Goal: Task Accomplishment & Management: Use online tool/utility

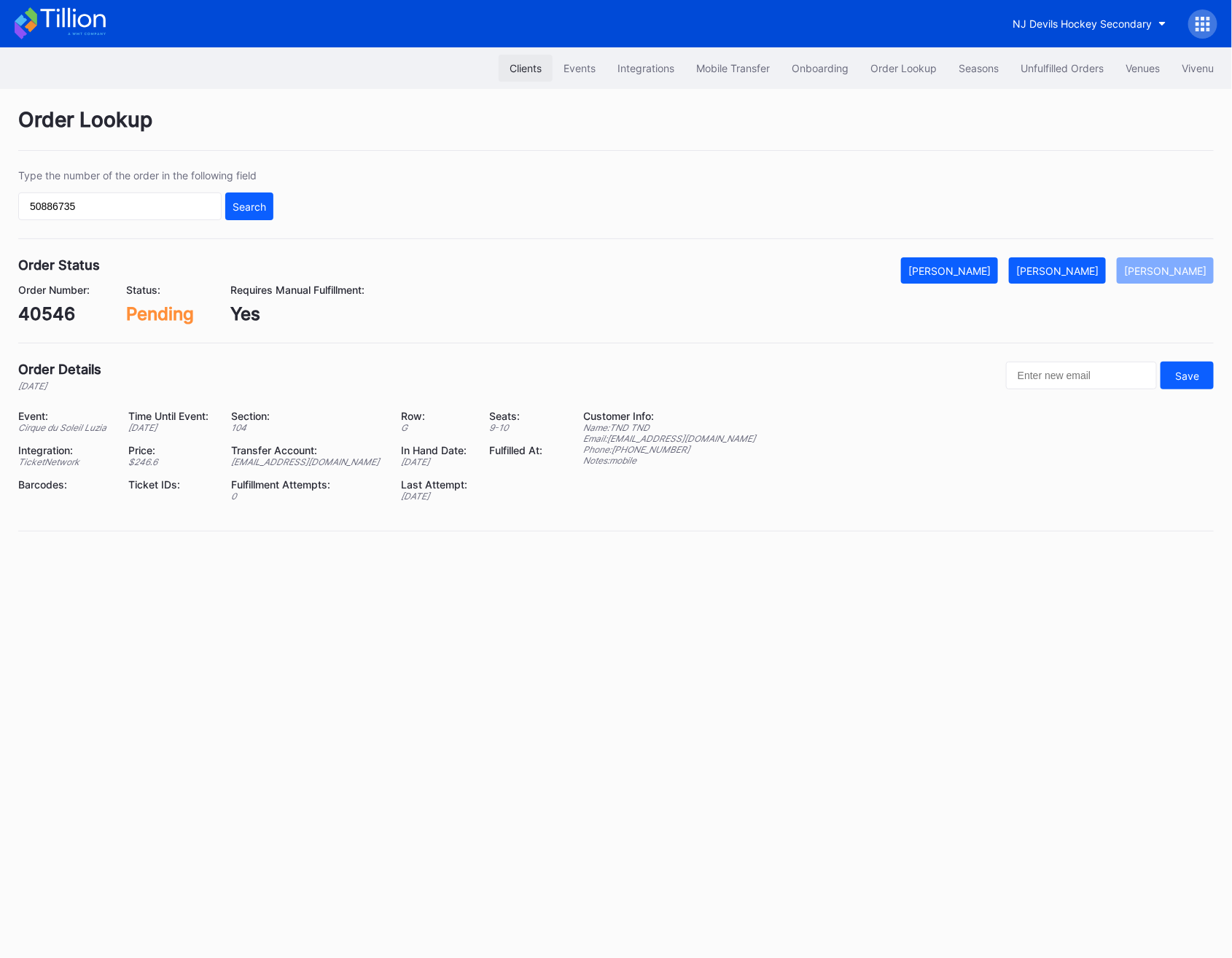
click at [510, 69] on div "Clients" at bounding box center [526, 68] width 32 height 12
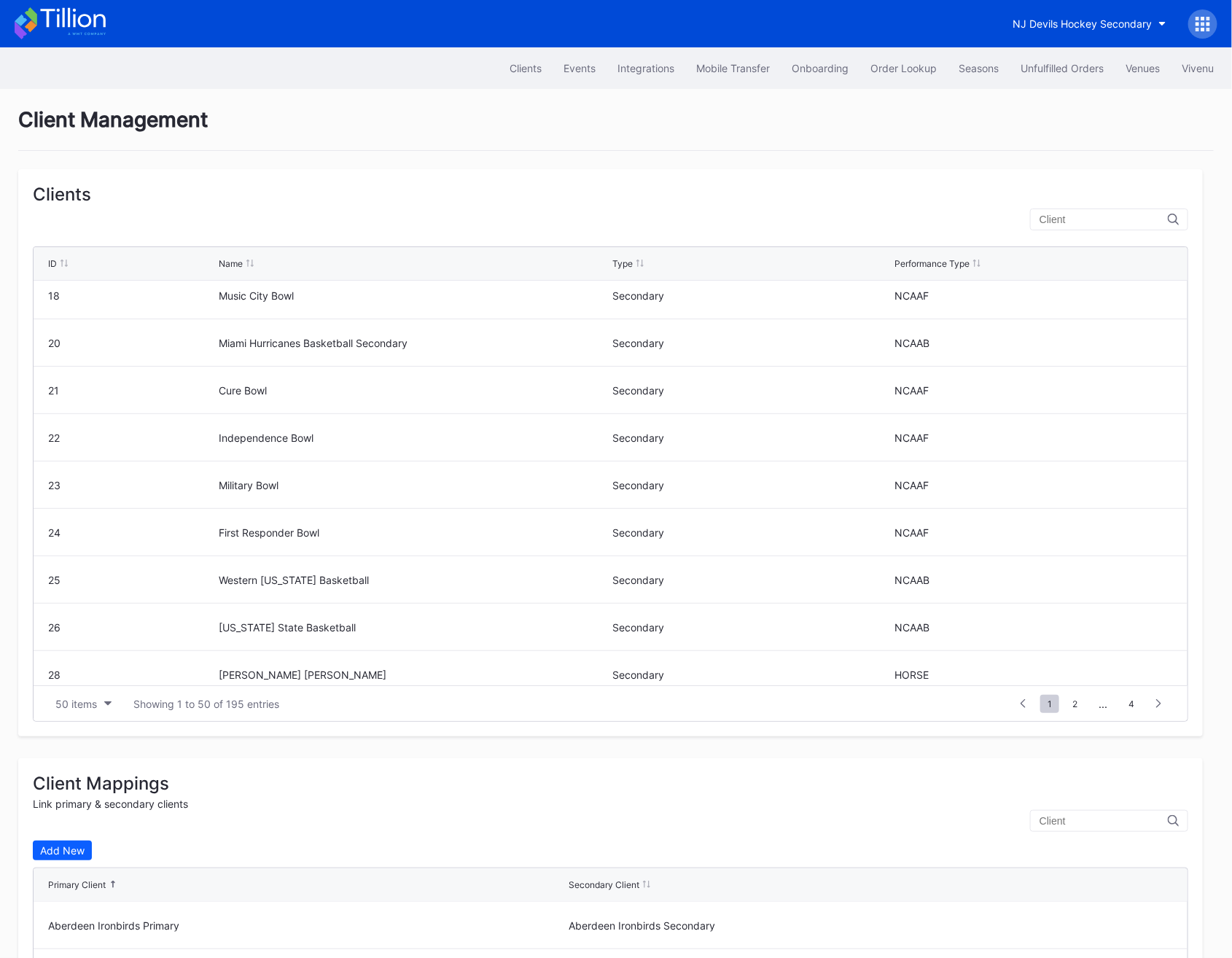
scroll to position [723, 0]
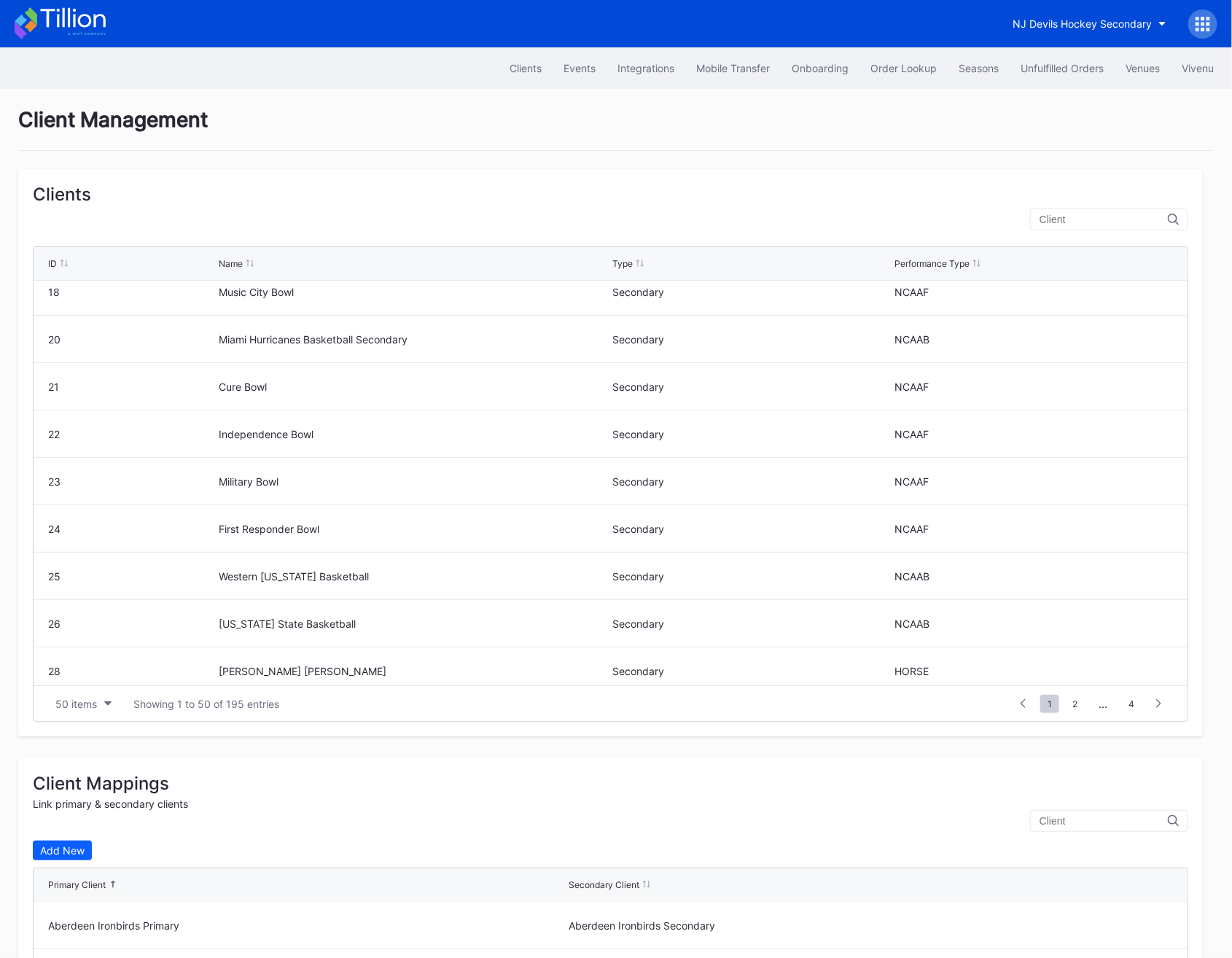
click at [1095, 220] on input "text" at bounding box center [1104, 219] width 128 height 11
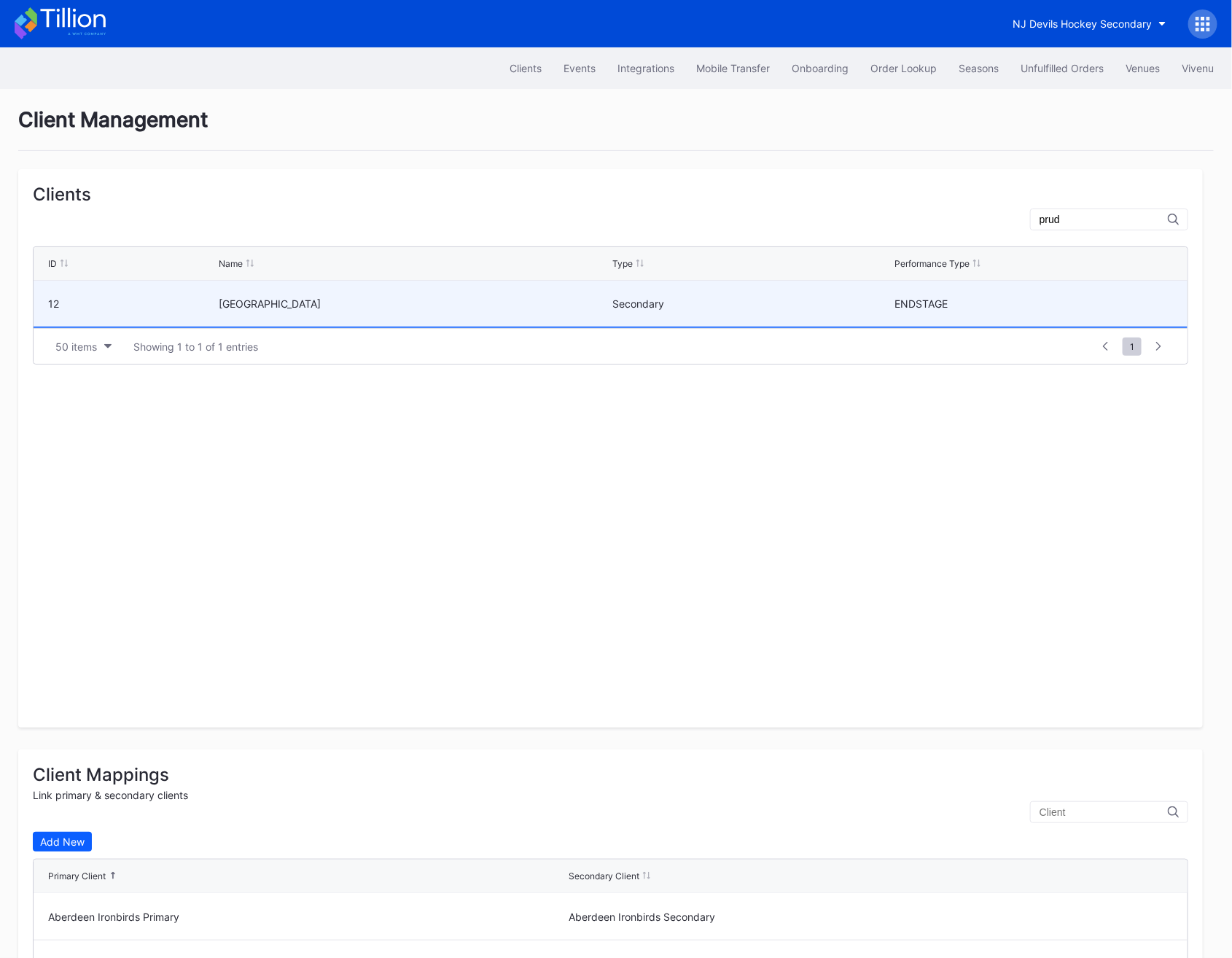
type input "prud"
click at [483, 306] on div "[GEOGRAPHIC_DATA]" at bounding box center [413, 303] width 390 height 12
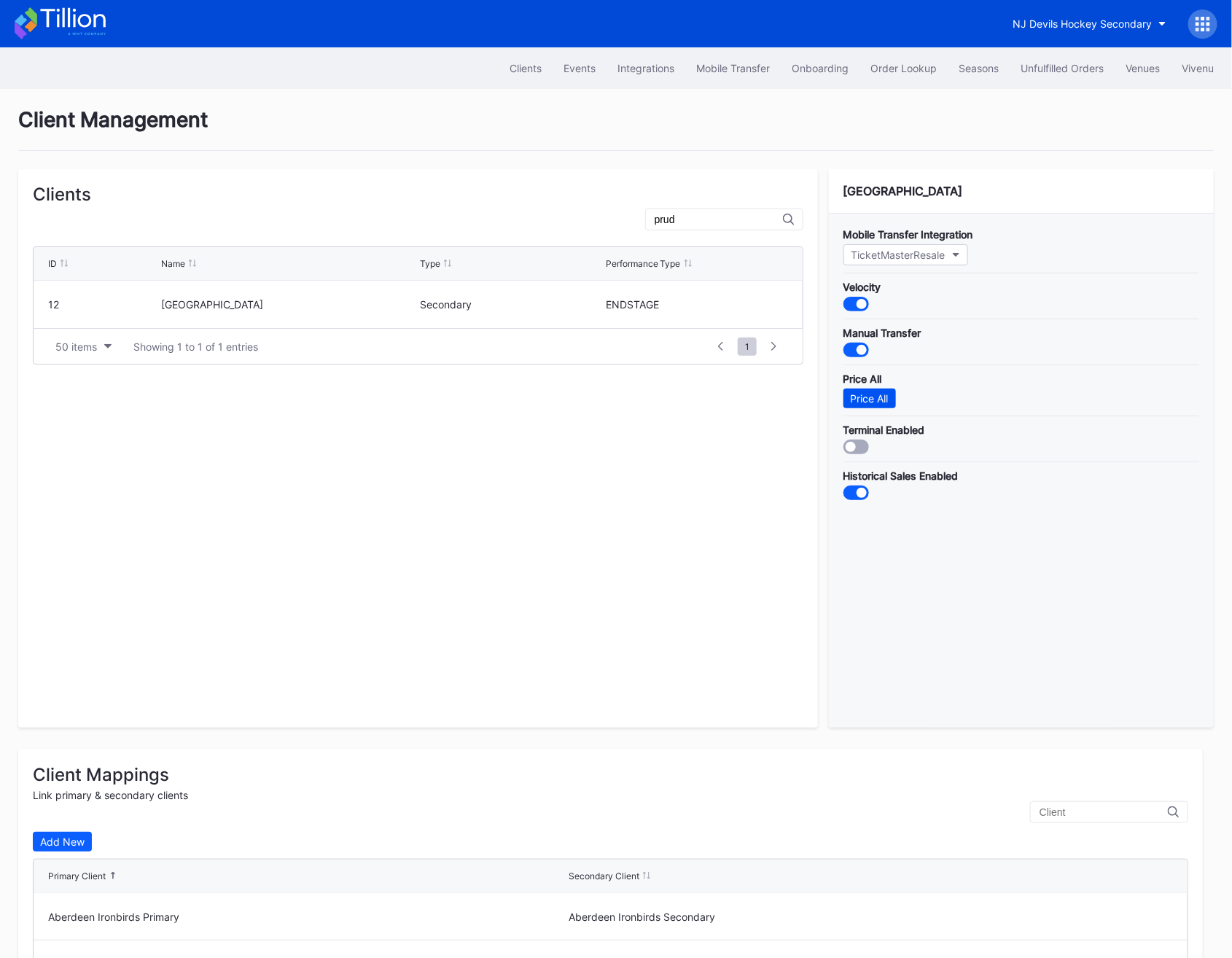
click at [885, 388] on button "Price All" at bounding box center [870, 398] width 53 height 20
click at [1206, 28] on icon at bounding box center [1202, 23] width 14 height 14
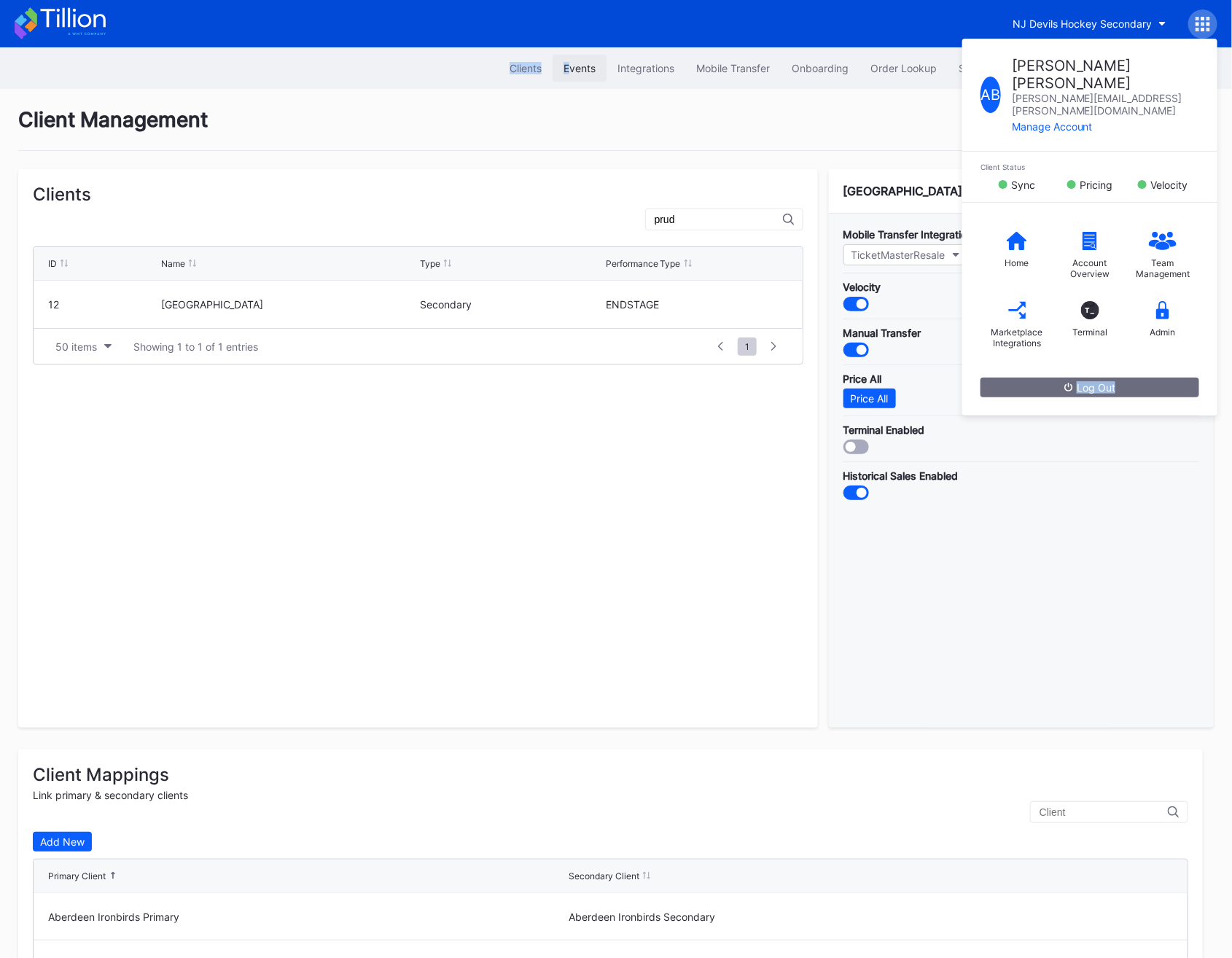
drag, startPoint x: 1137, startPoint y: 315, endPoint x: 562, endPoint y: 62, distance: 628.2
click at [563, 62] on div "Events" at bounding box center [579, 68] width 32 height 12
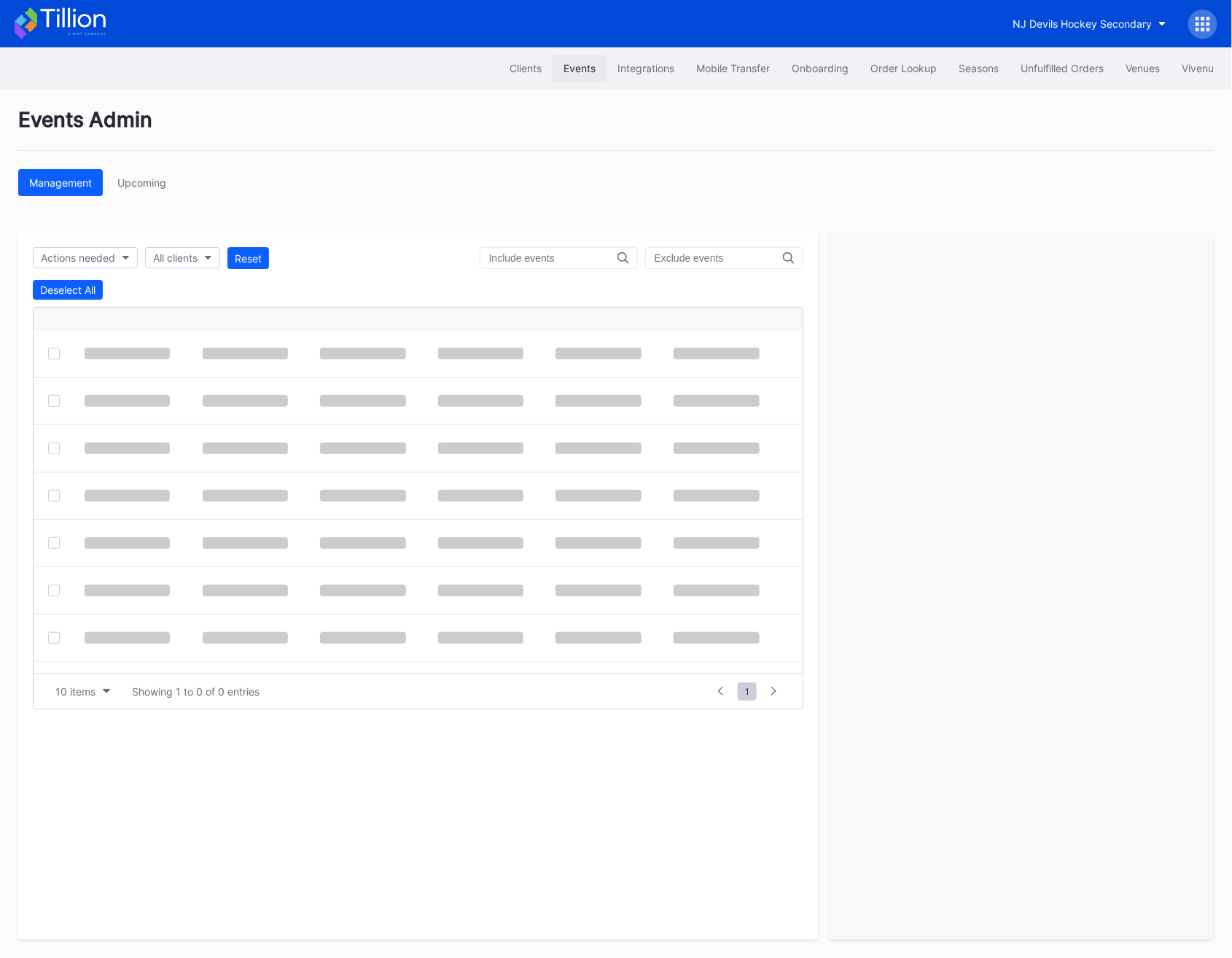
click at [575, 69] on div "Events" at bounding box center [579, 68] width 32 height 12
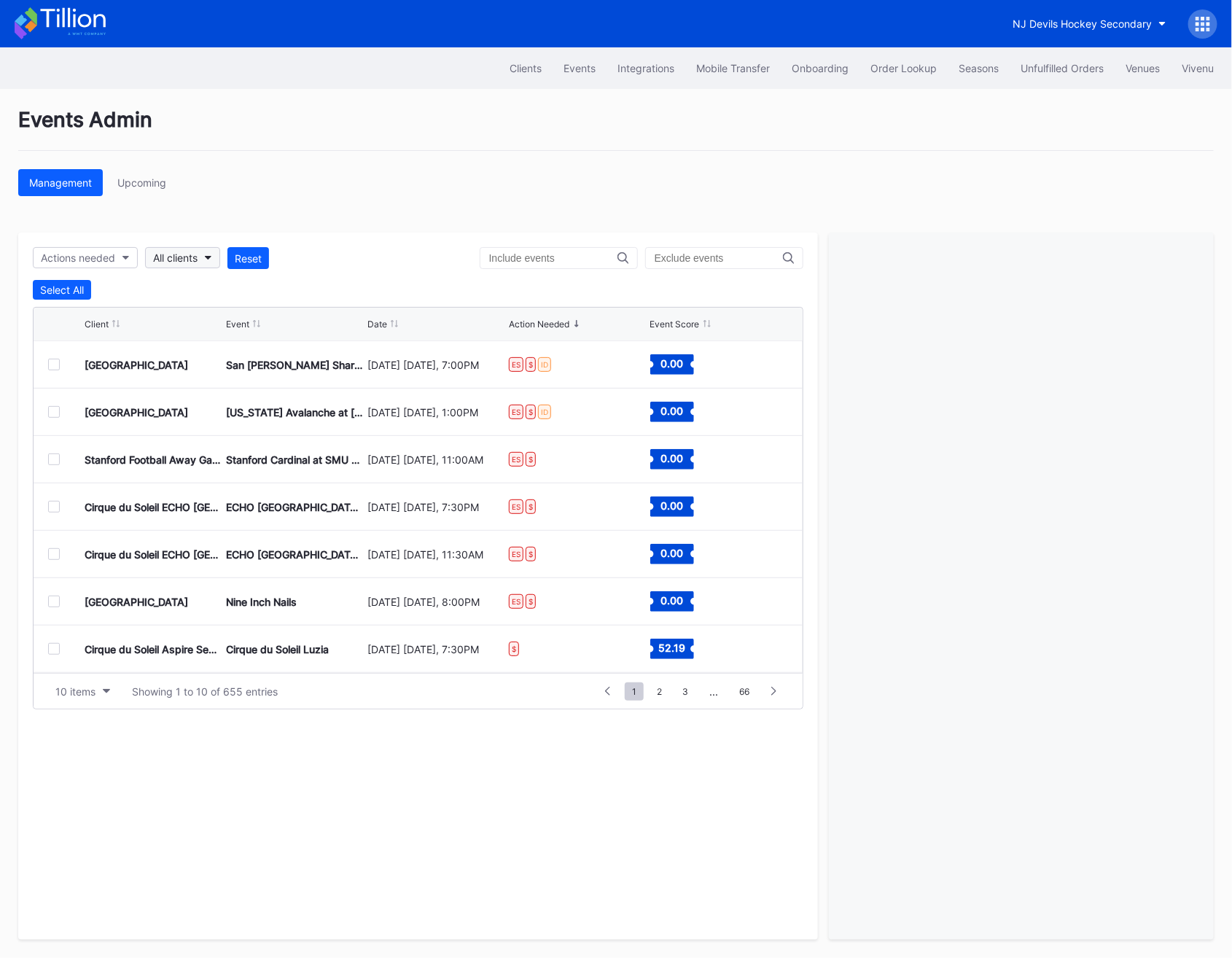
click at [183, 253] on div "All clients" at bounding box center [175, 258] width 44 height 12
type input "nj"
click at [231, 322] on div "NJ Devils Hockey Secondary" at bounding box center [226, 324] width 139 height 12
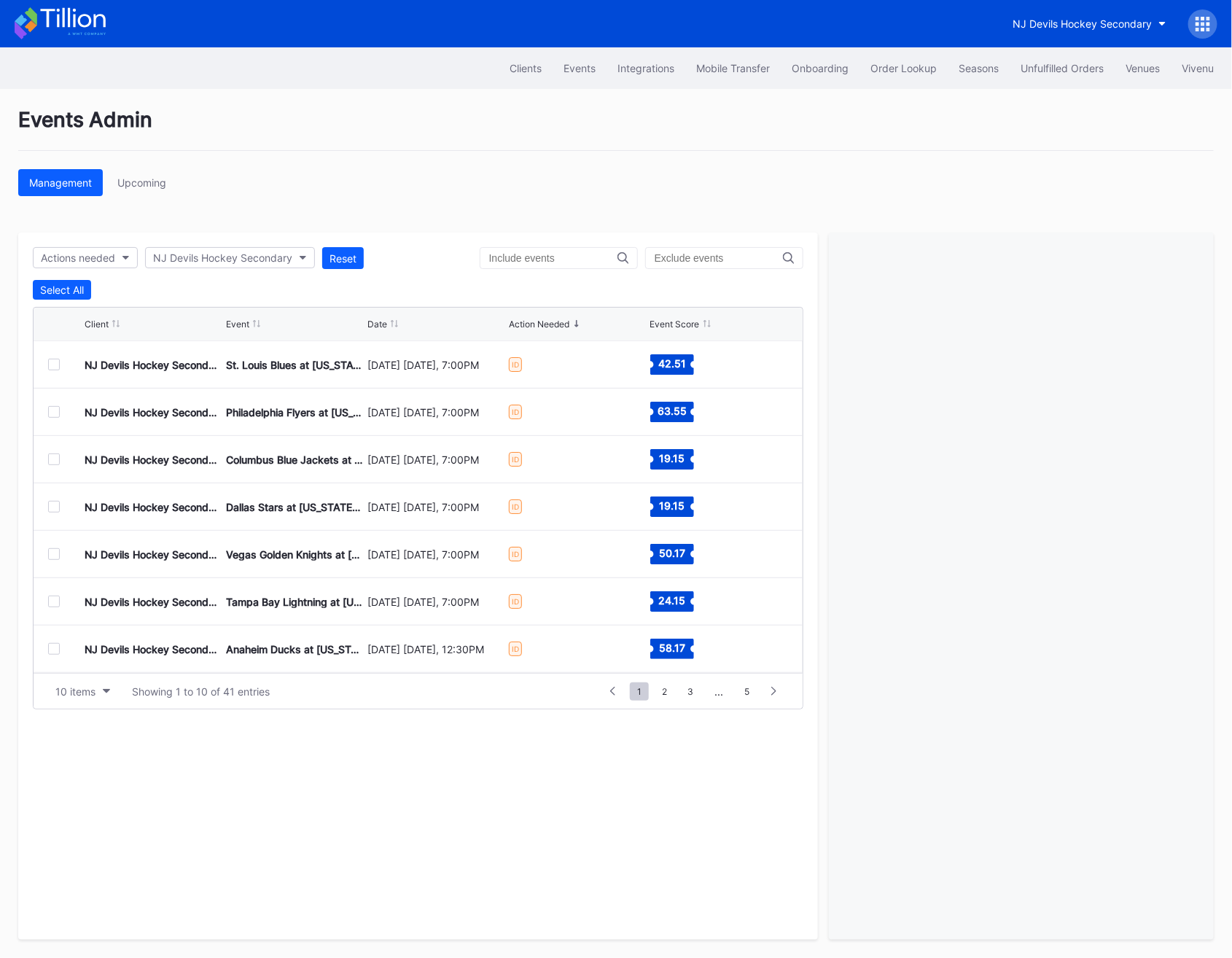
scroll to position [143, 0]
click at [472, 648] on div "December 27 Saturday, 7:00PM" at bounding box center [436, 649] width 138 height 12
click at [666, 698] on span "2" at bounding box center [664, 692] width 20 height 18
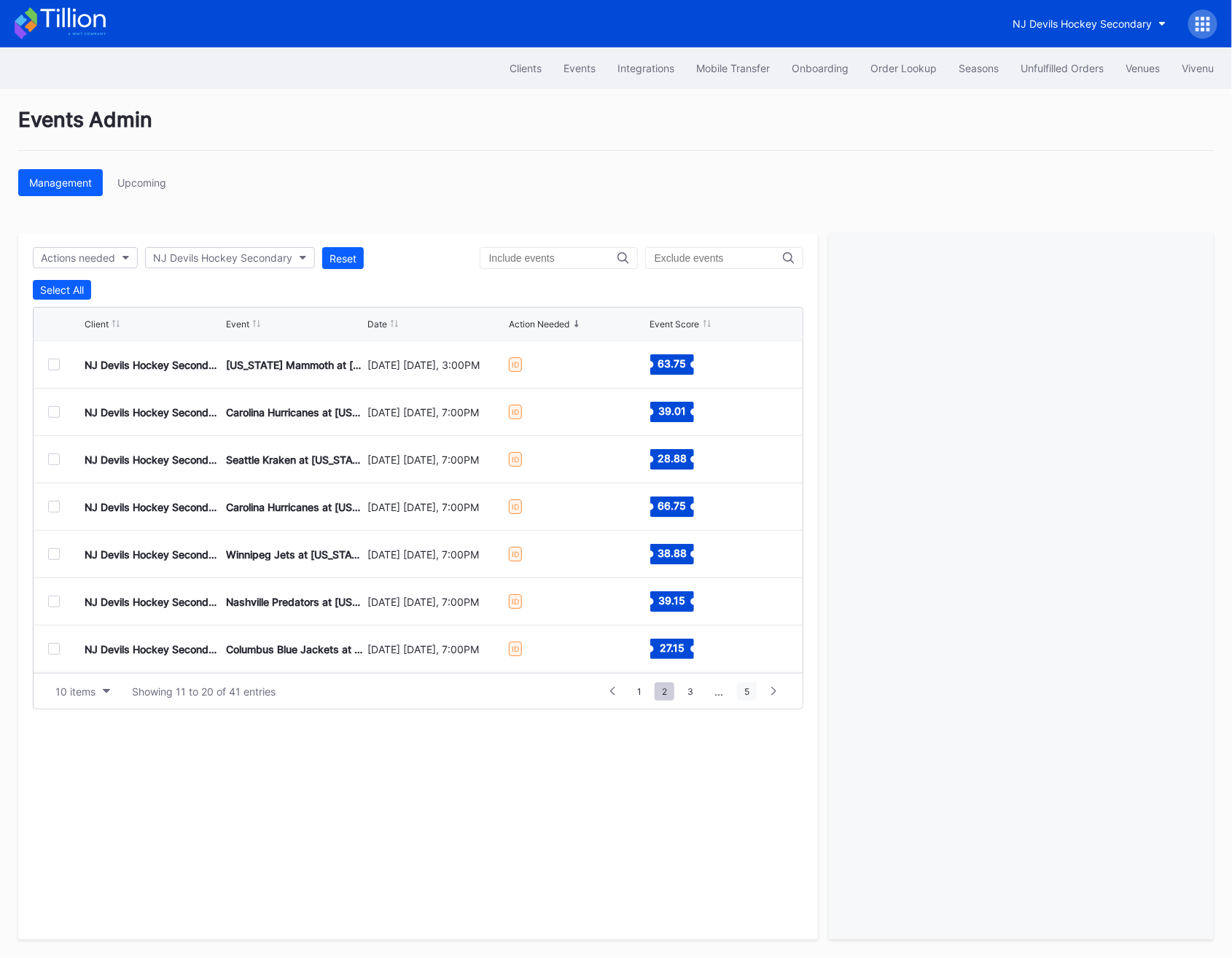
click at [747, 688] on span "5" at bounding box center [746, 692] width 20 height 18
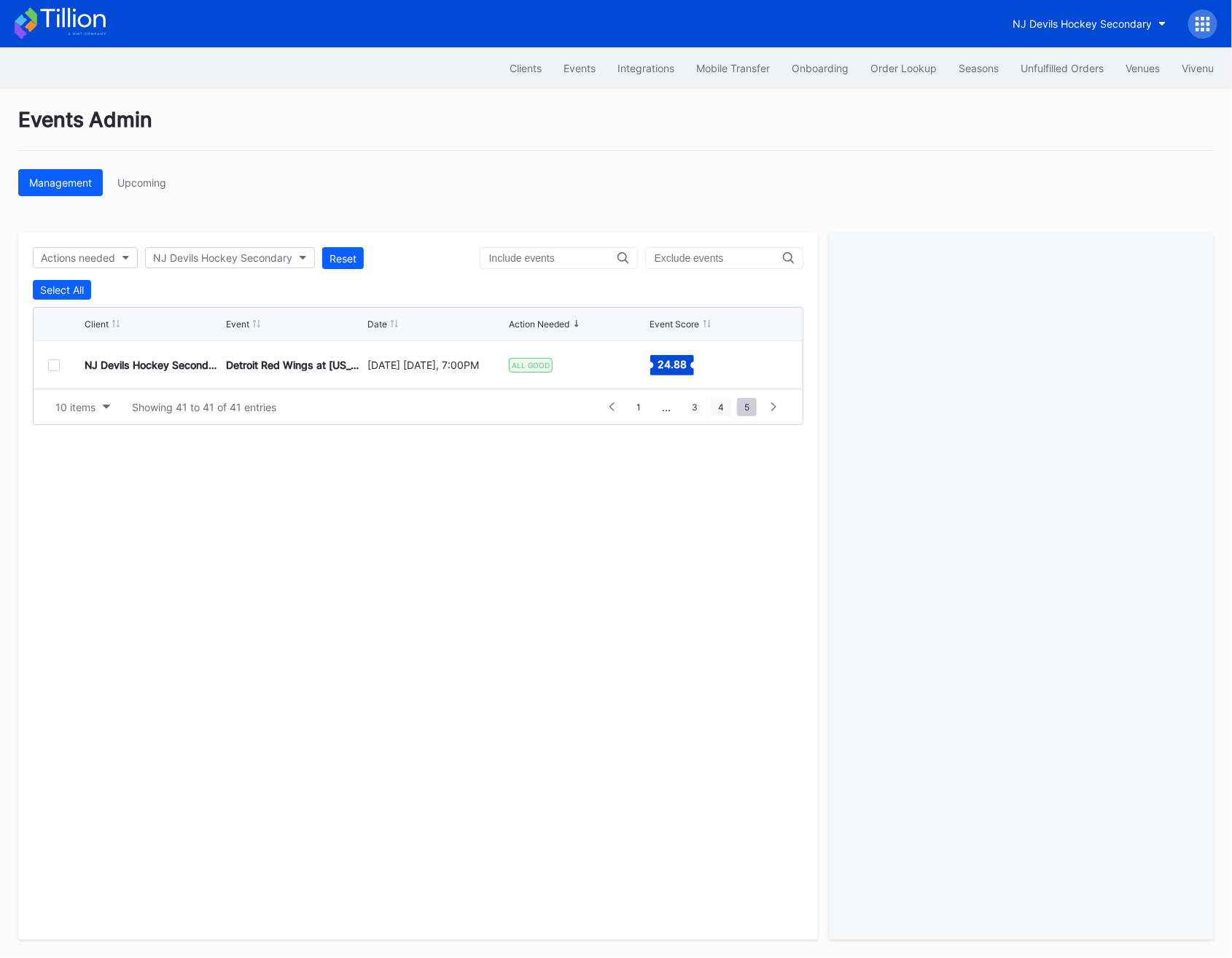
click at [720, 409] on span "4" at bounding box center [721, 407] width 20 height 18
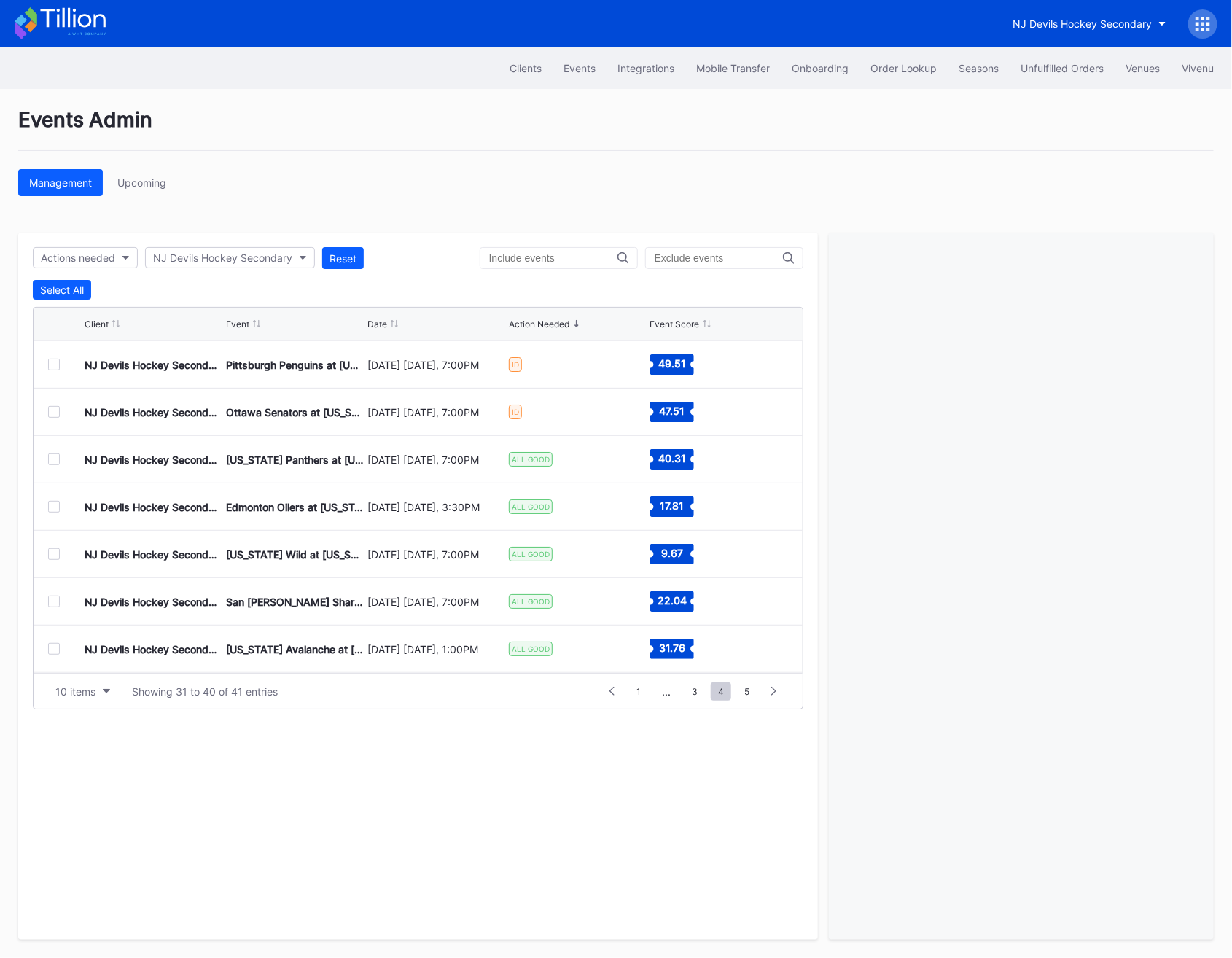
click at [56, 459] on div at bounding box center [54, 459] width 11 height 11
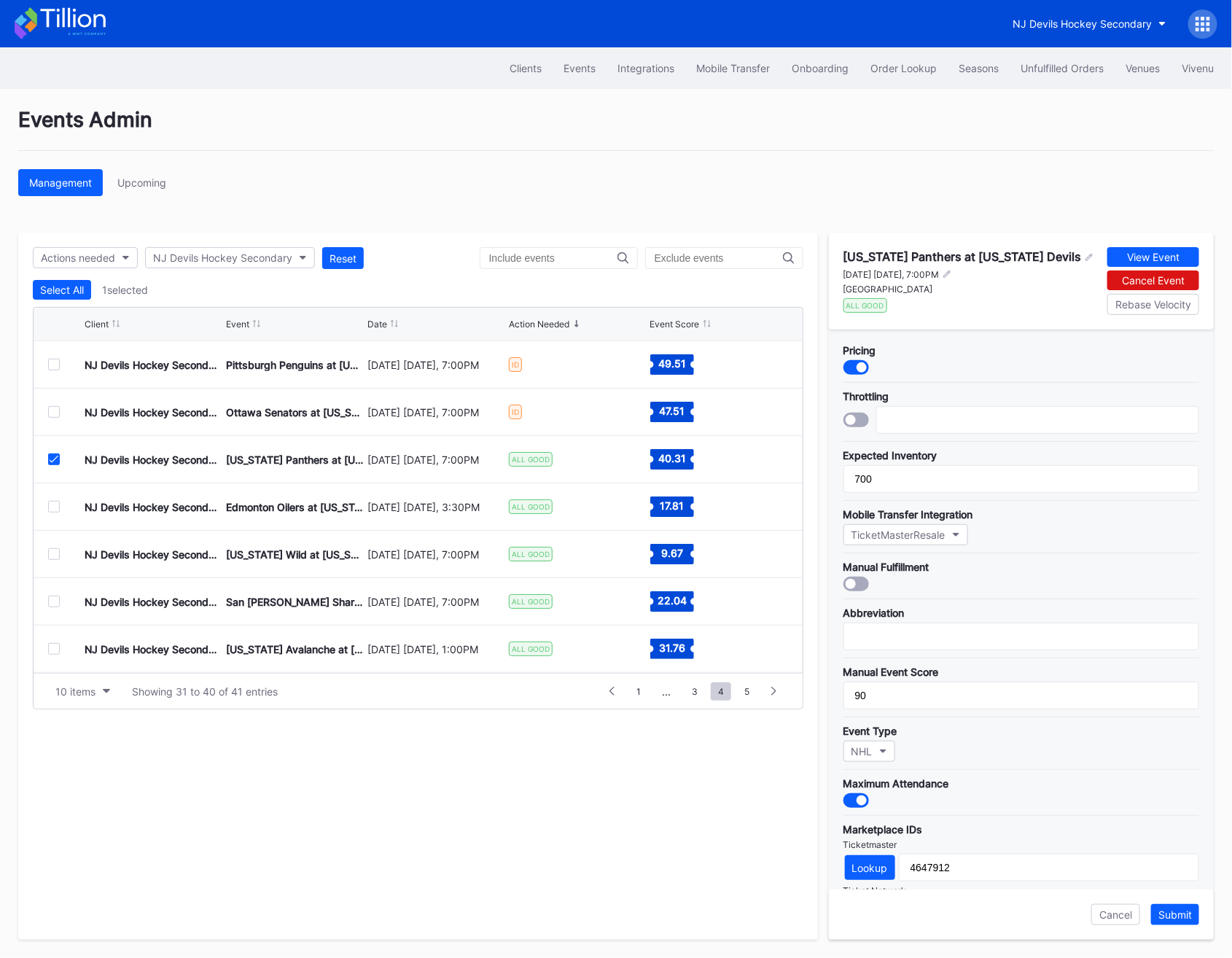
click at [51, 460] on icon at bounding box center [54, 459] width 9 height 8
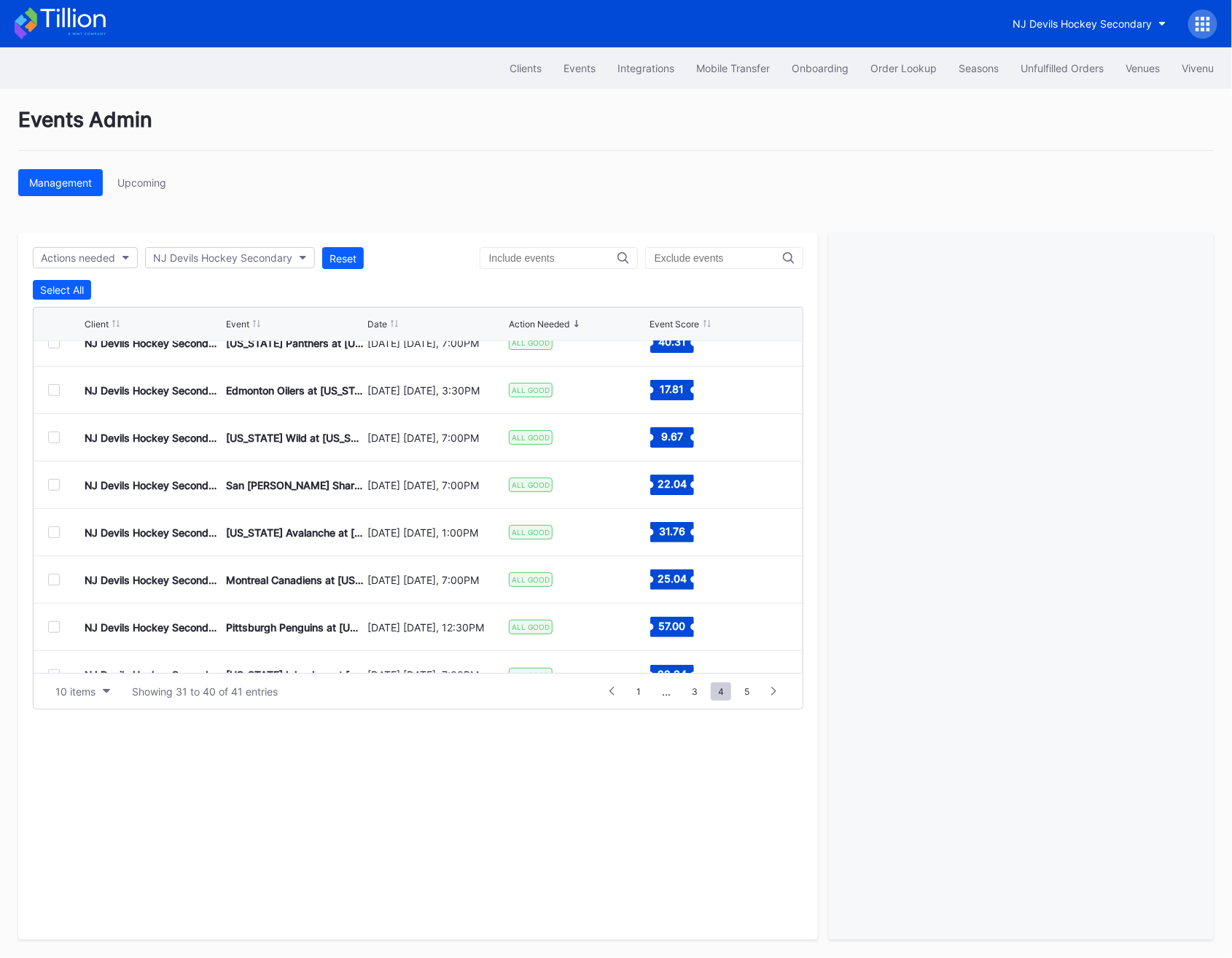
scroll to position [112, 0]
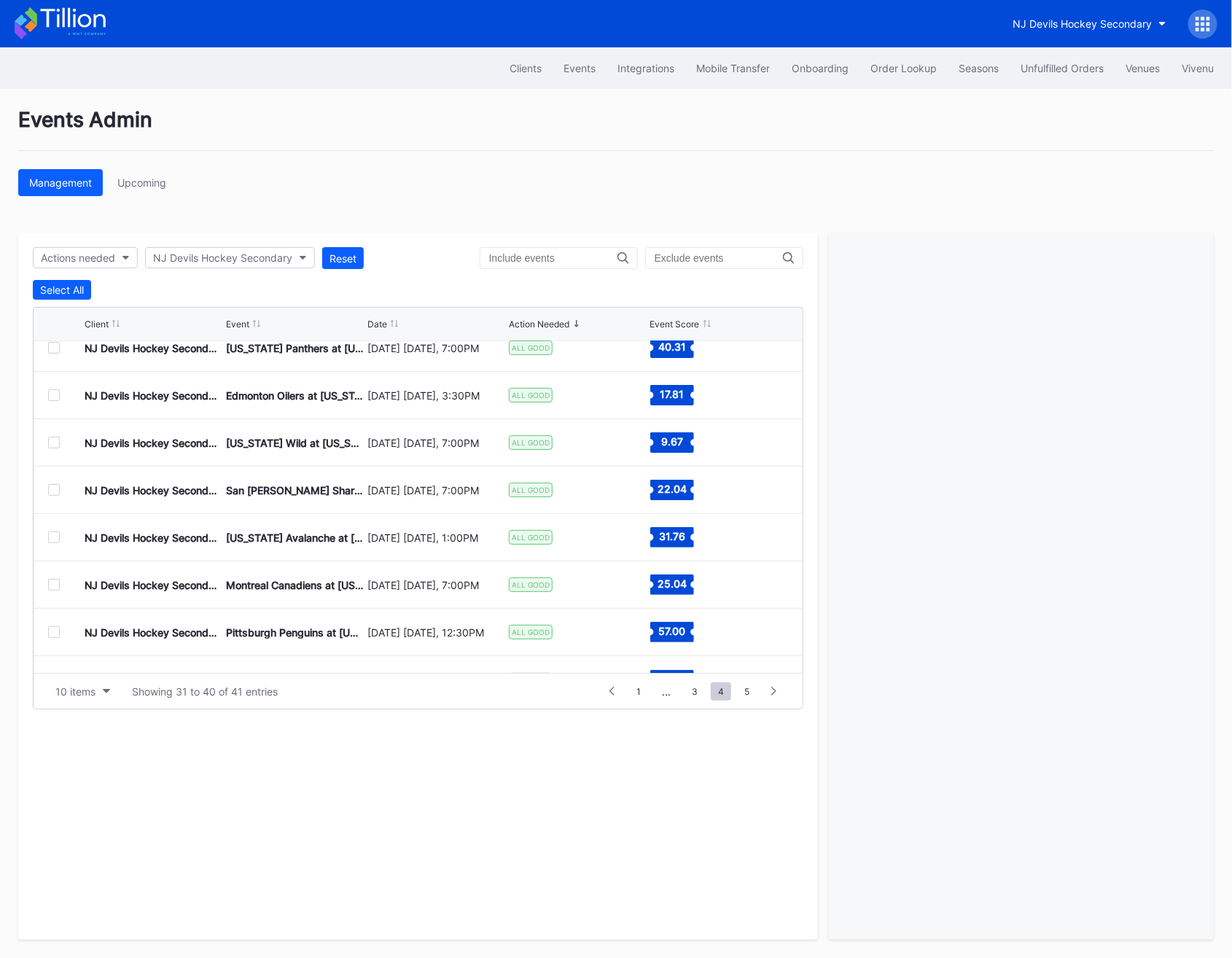
click at [62, 489] on div at bounding box center [66, 490] width 36 height 11
click at [56, 490] on div at bounding box center [54, 490] width 11 height 11
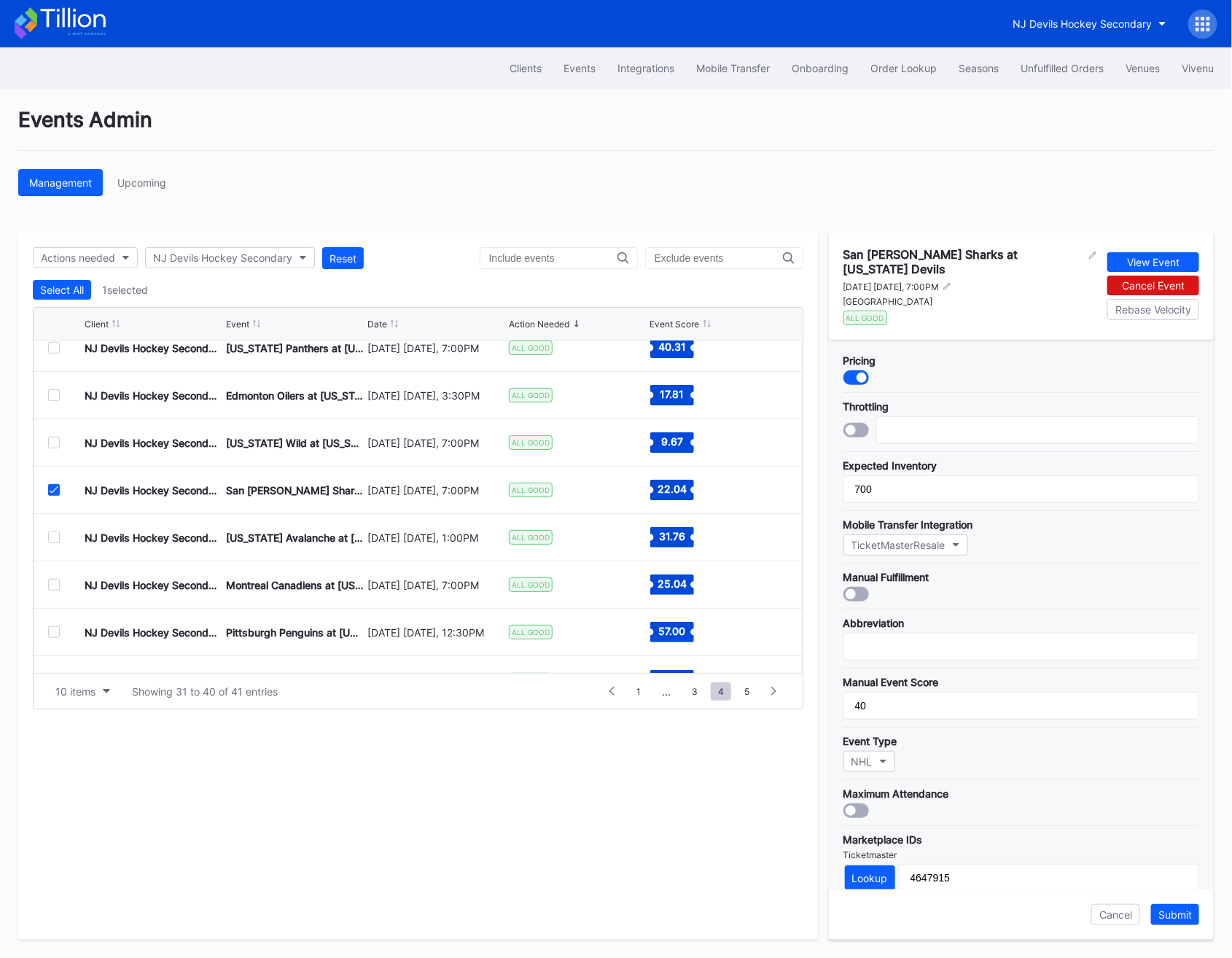
scroll to position [210, 0]
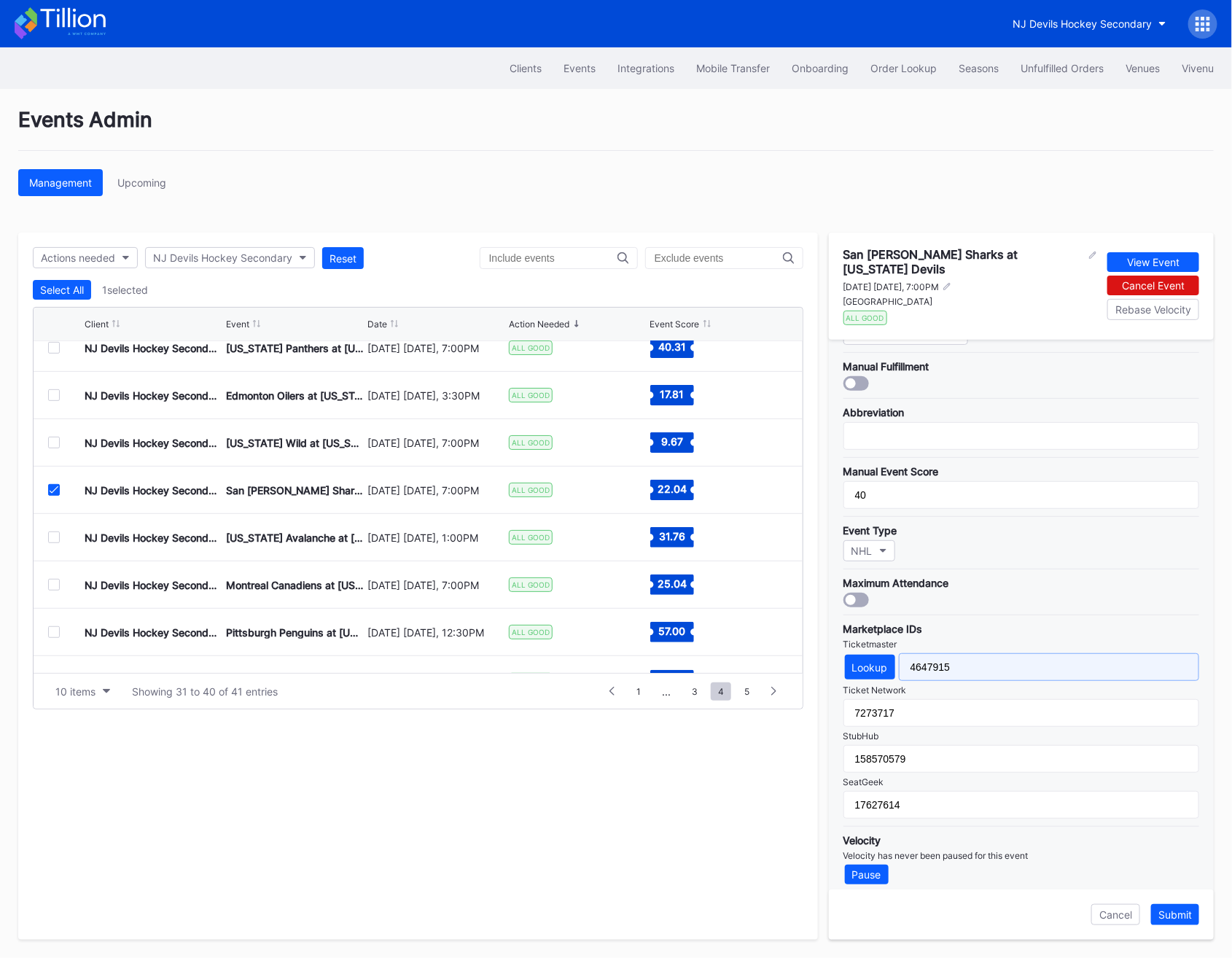
click at [937, 653] on input "4647915" at bounding box center [1049, 667] width 300 height 28
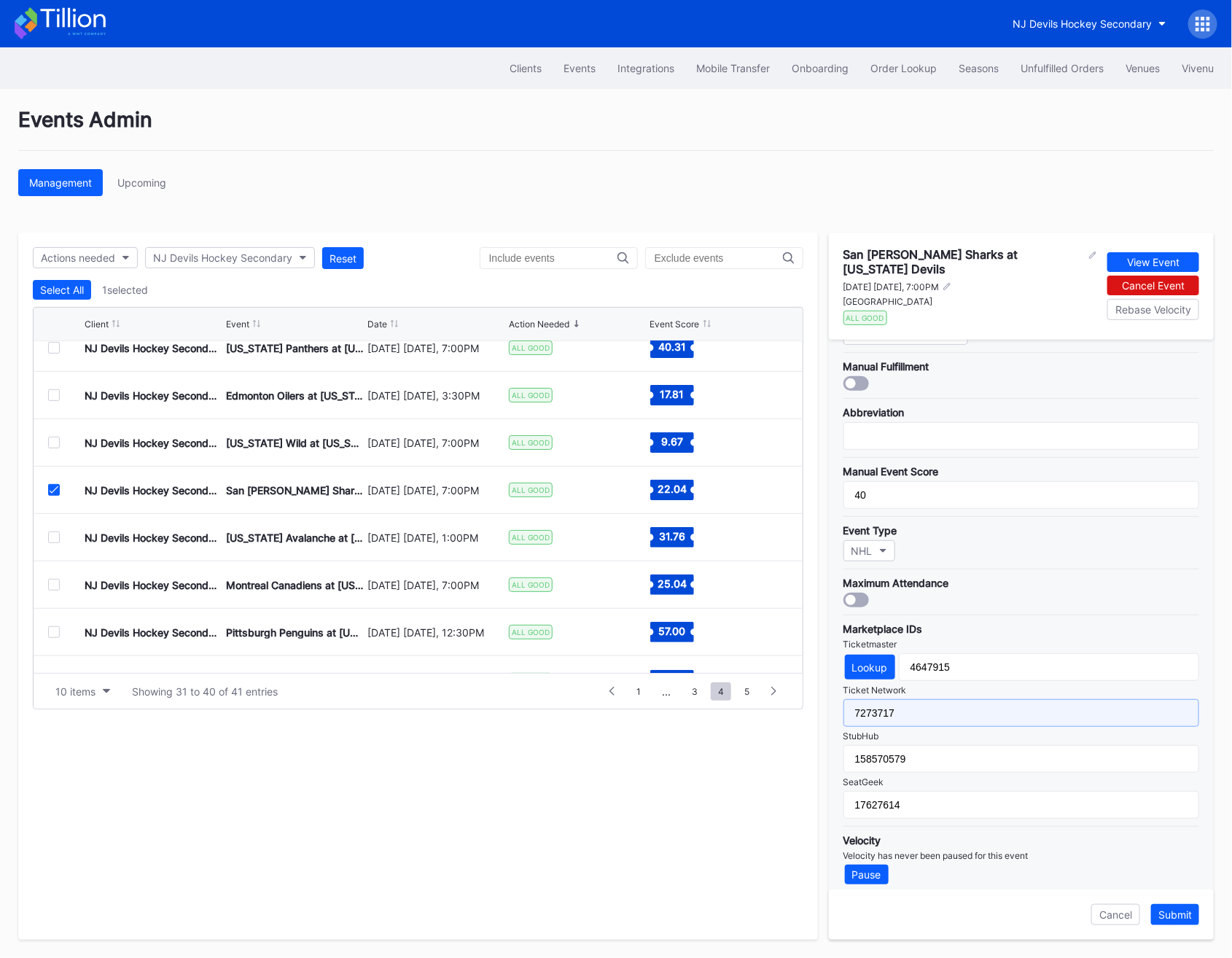
click at [895, 706] on input "7273717" at bounding box center [1022, 713] width 356 height 28
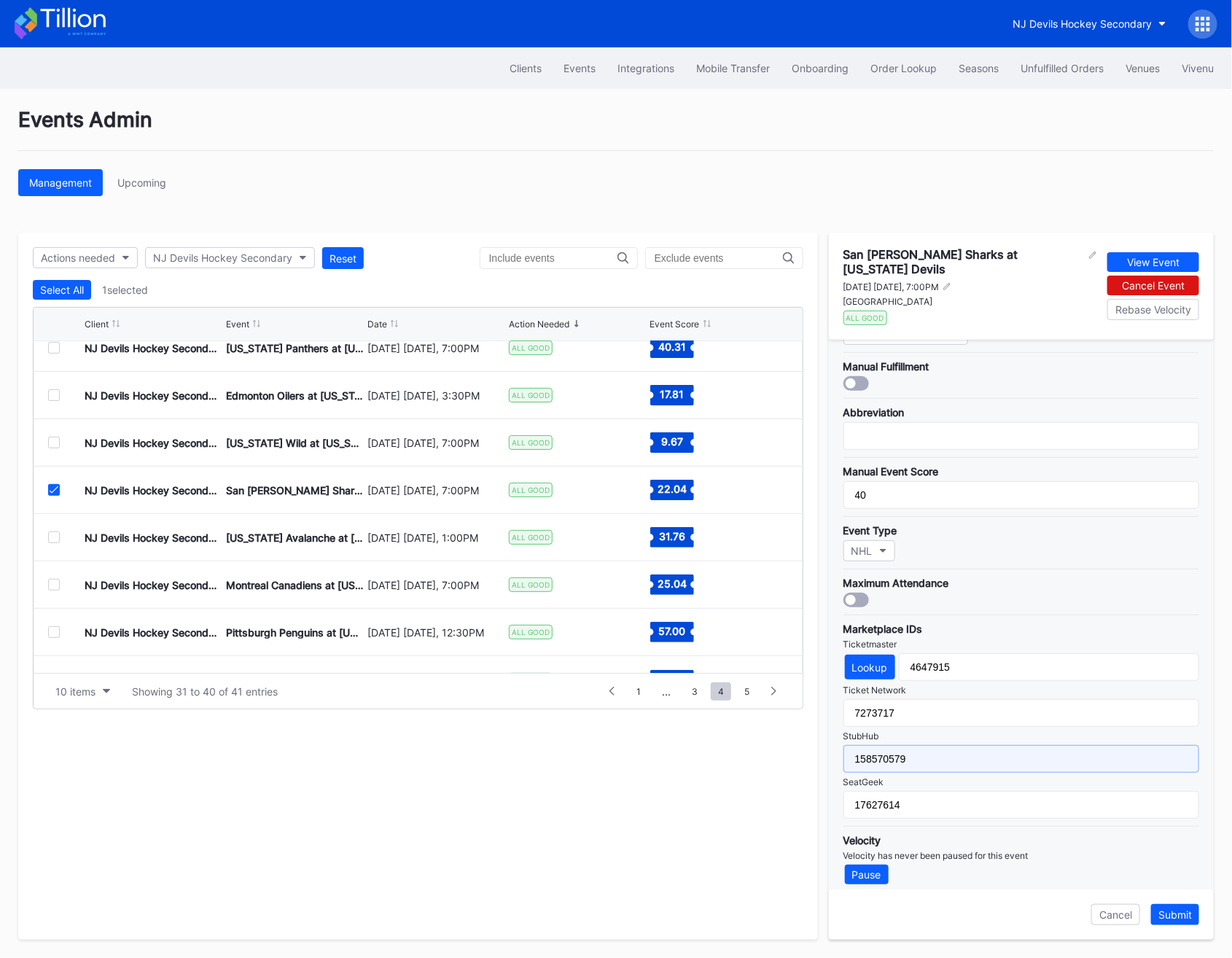
click at [880, 748] on input "158570579" at bounding box center [1022, 759] width 356 height 28
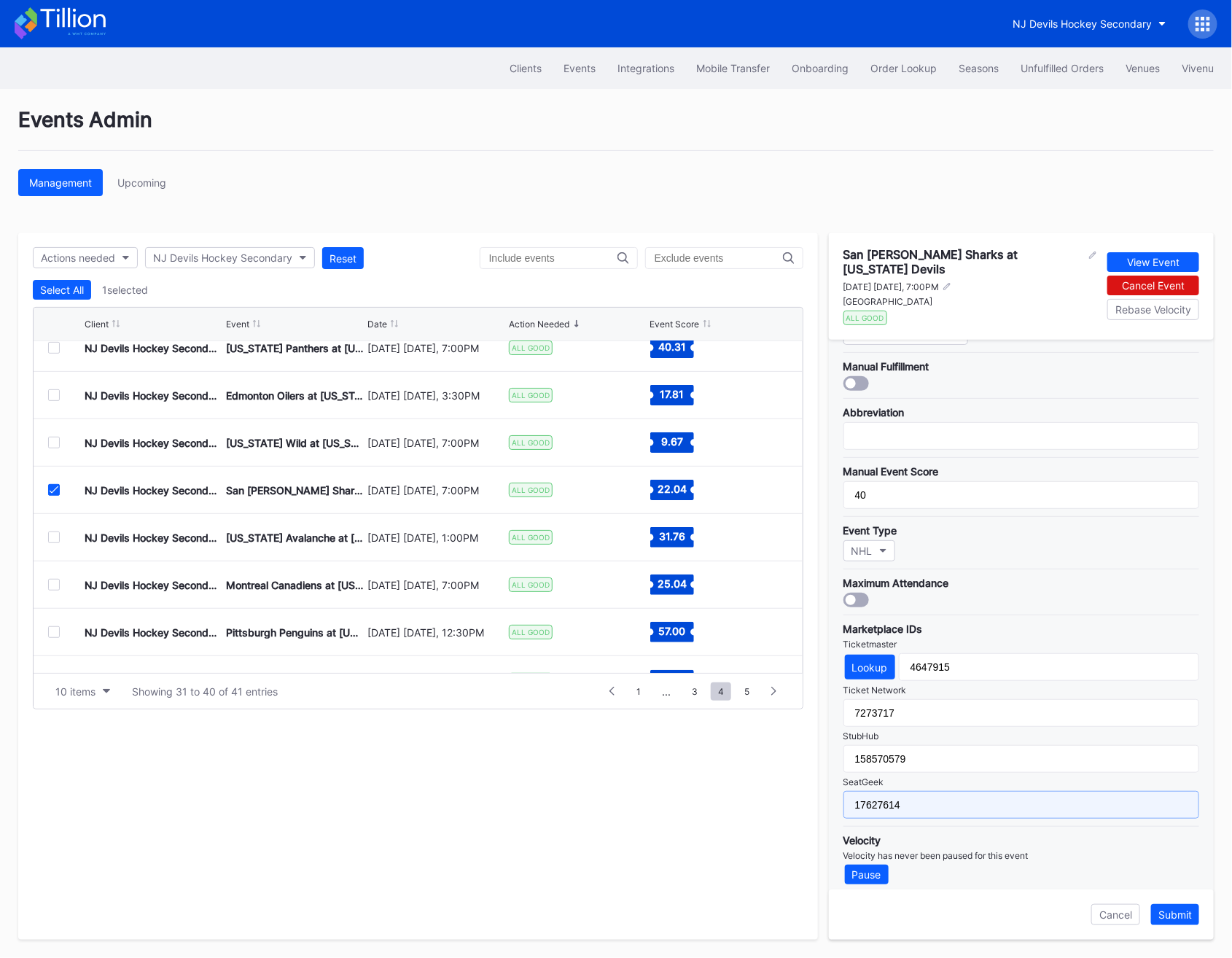
click at [874, 794] on input "17627614" at bounding box center [1022, 805] width 356 height 28
click at [54, 492] on icon at bounding box center [54, 490] width 9 height 8
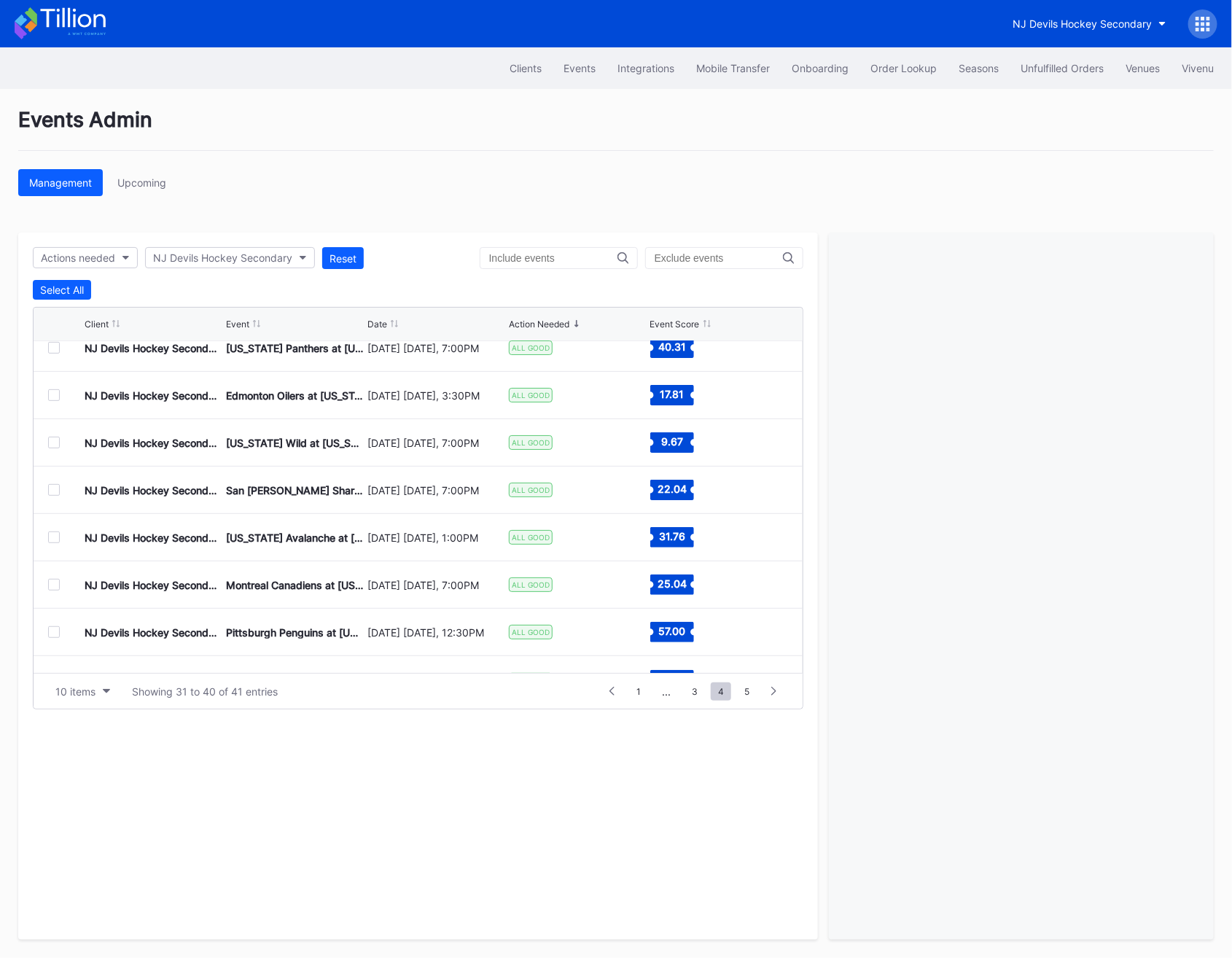
click at [56, 532] on div at bounding box center [54, 537] width 11 height 11
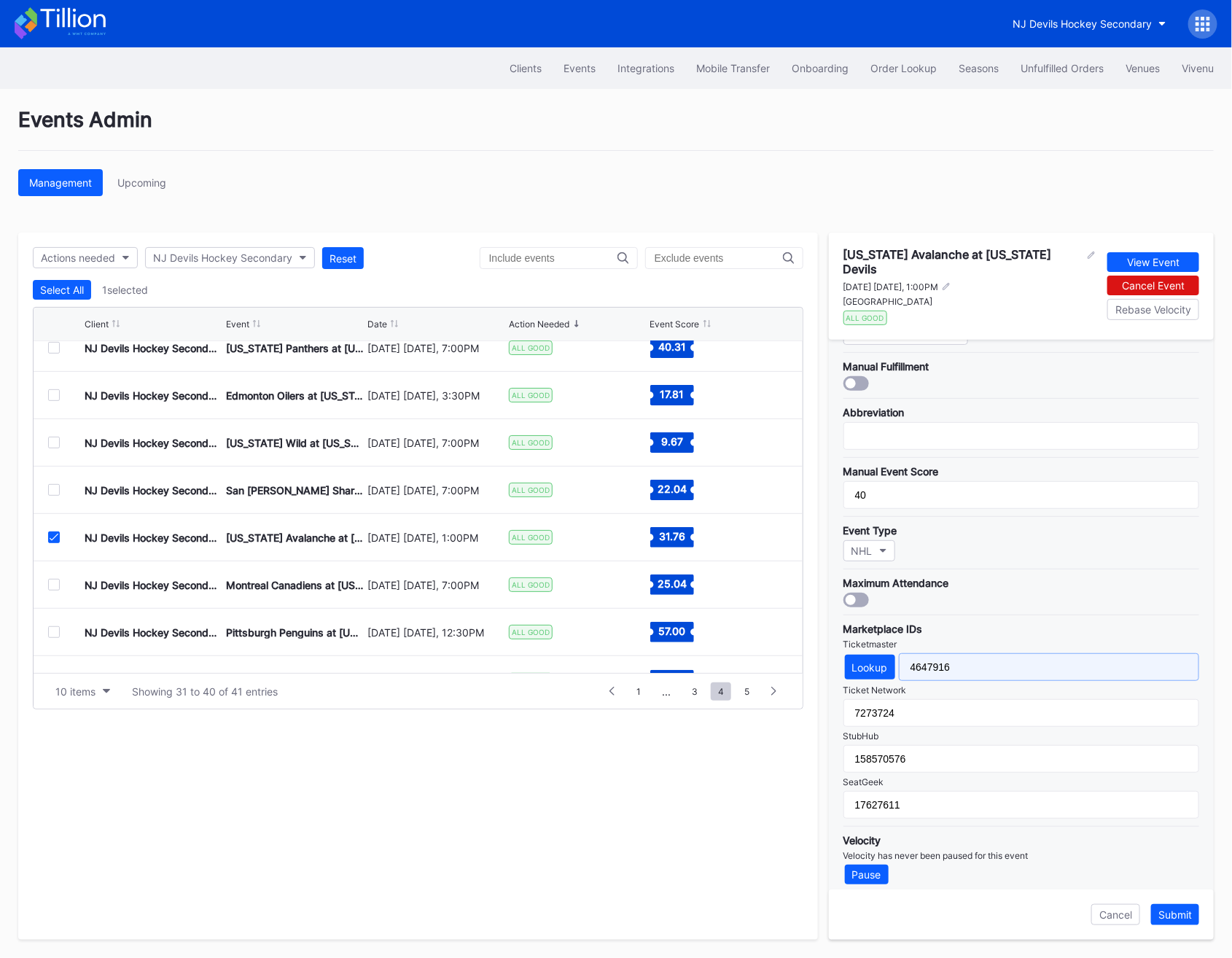
click at [918, 653] on input "4647916" at bounding box center [1049, 667] width 300 height 28
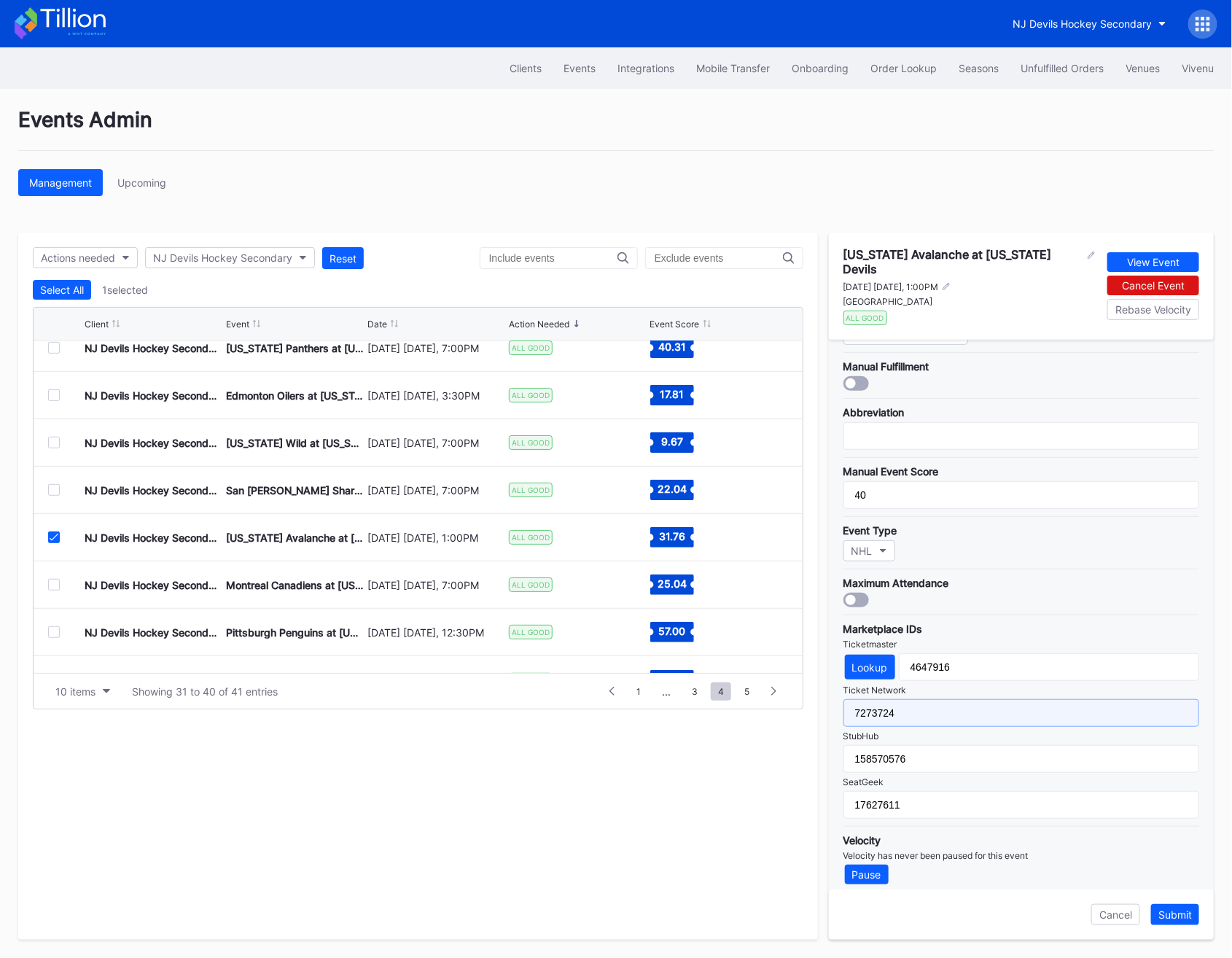
click at [888, 699] on input "7273724" at bounding box center [1022, 713] width 356 height 28
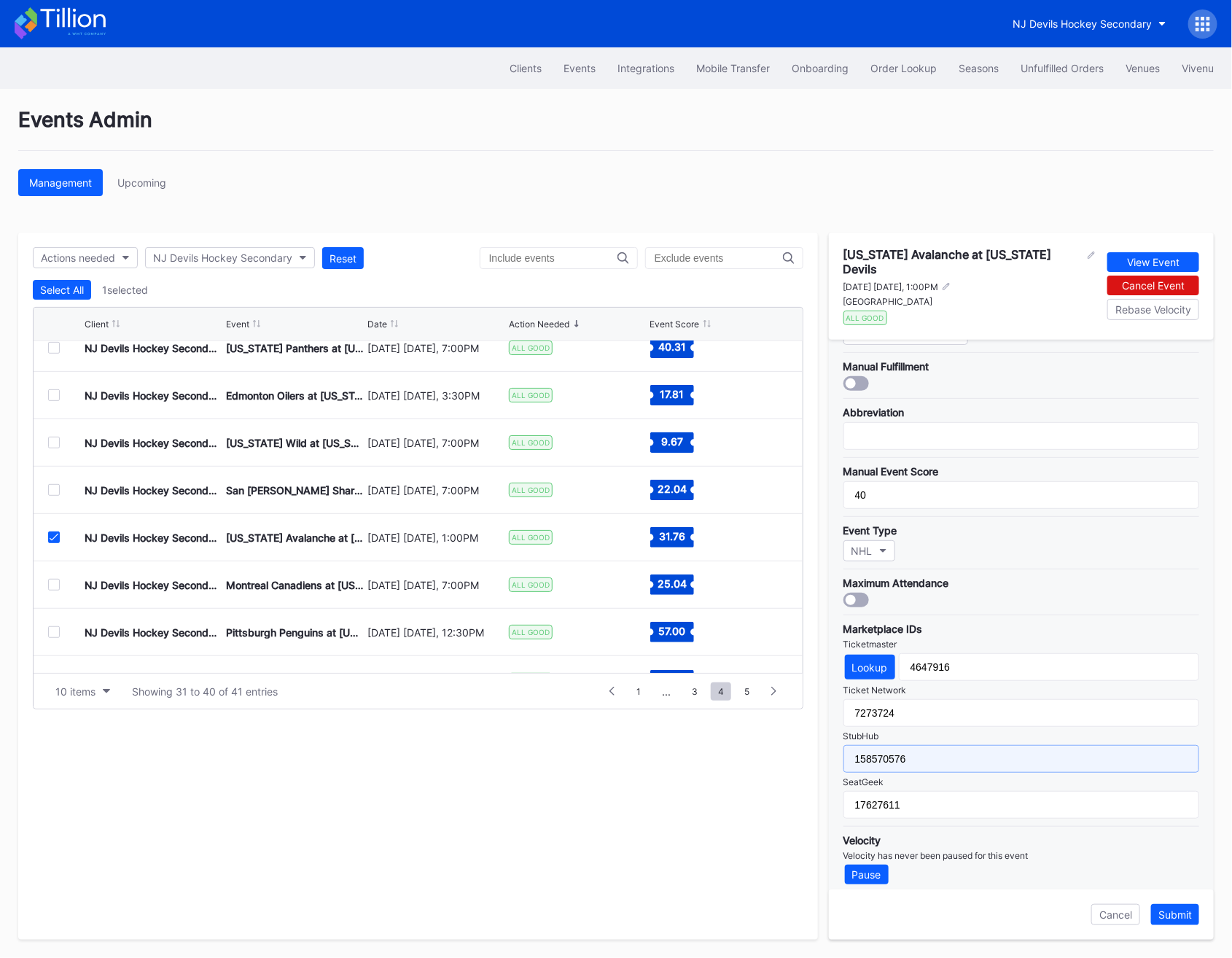
click at [874, 753] on input "158570576" at bounding box center [1022, 759] width 356 height 28
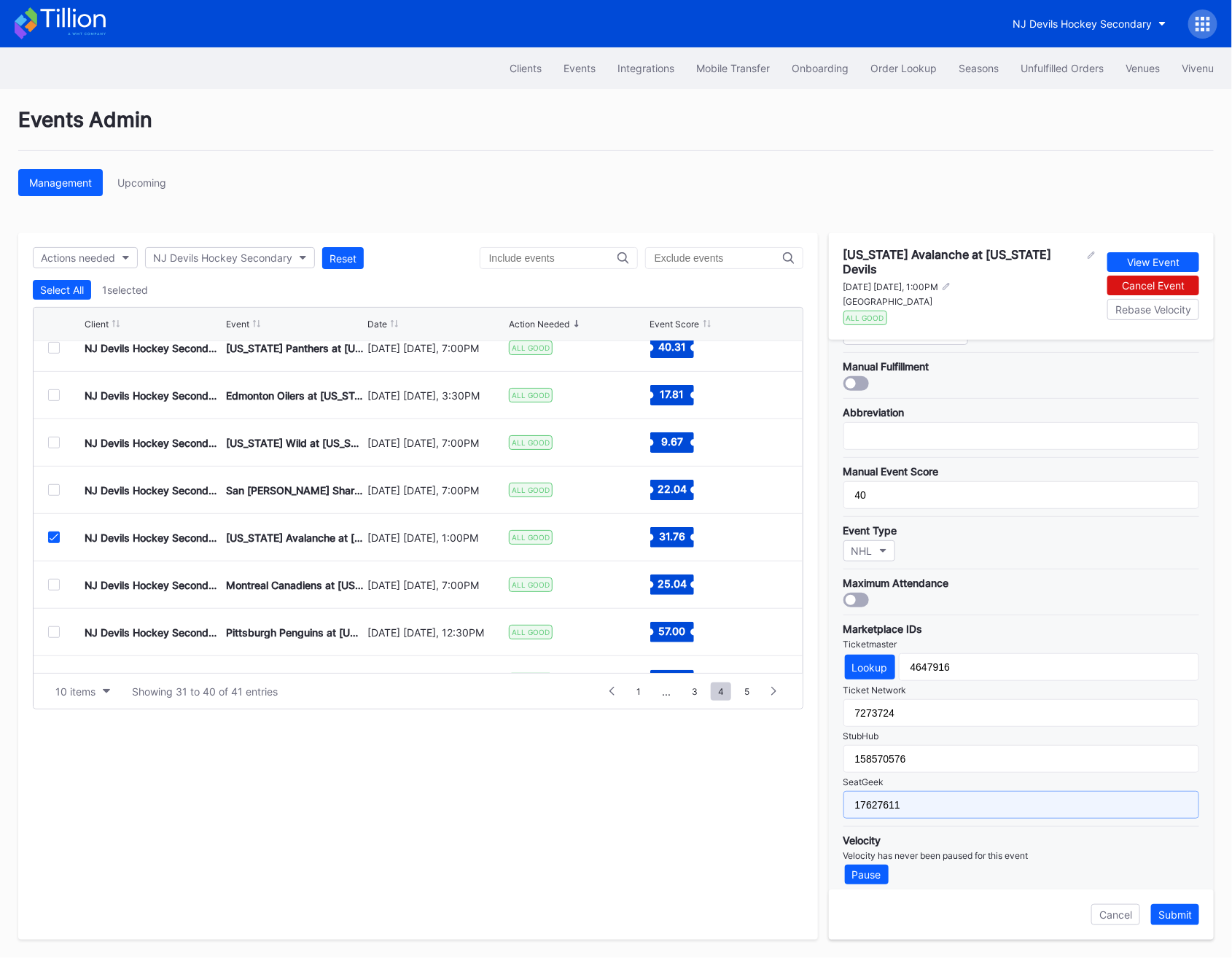
click at [866, 792] on input "17627611" at bounding box center [1022, 805] width 356 height 28
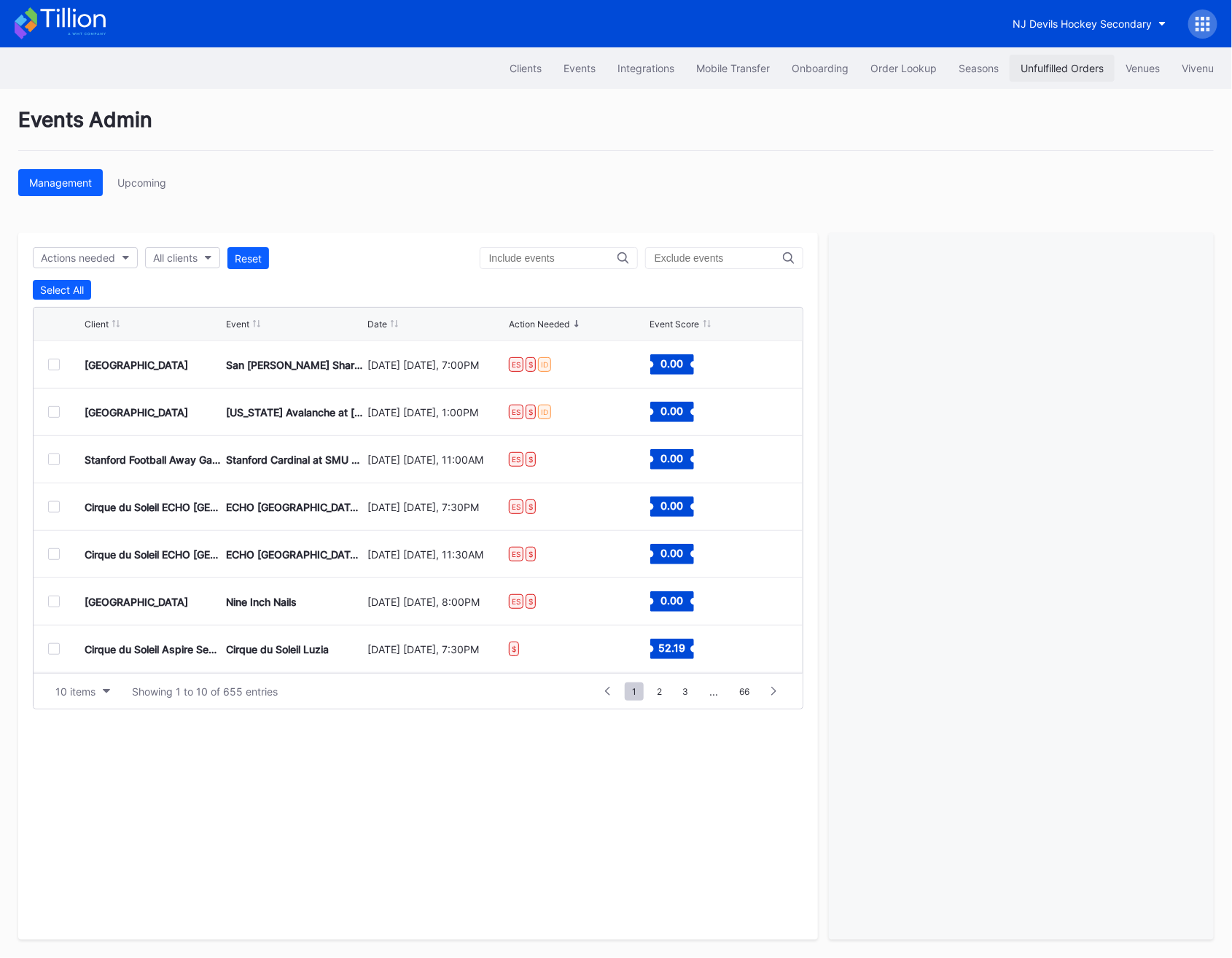
click at [1043, 72] on div "Unfulfilled Orders" at bounding box center [1062, 68] width 83 height 12
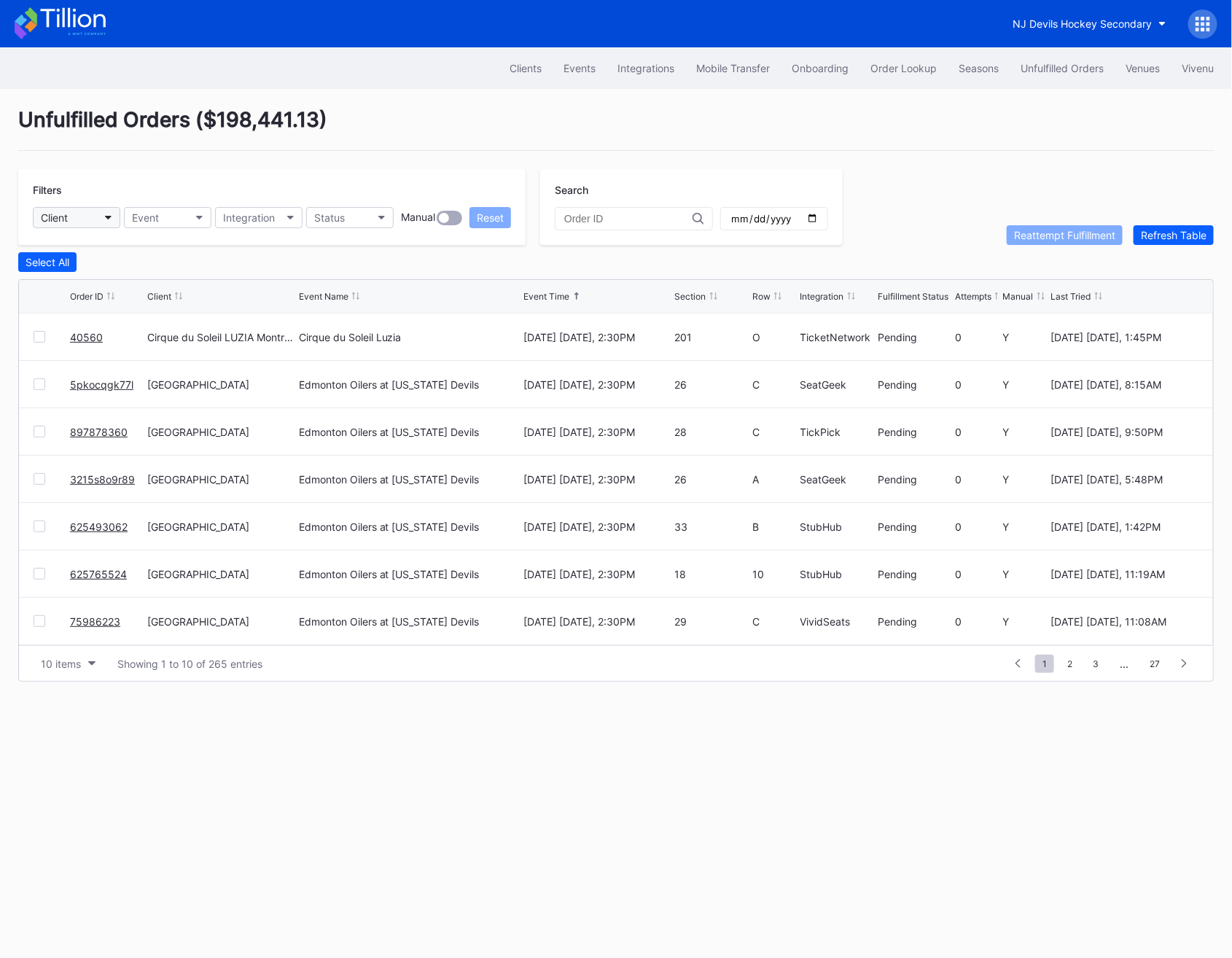
click at [69, 214] on button "Client" at bounding box center [77, 218] width 87 height 21
type input "bair"
click at [104, 380] on link "5pkocqgk77l" at bounding box center [102, 385] width 63 height 12
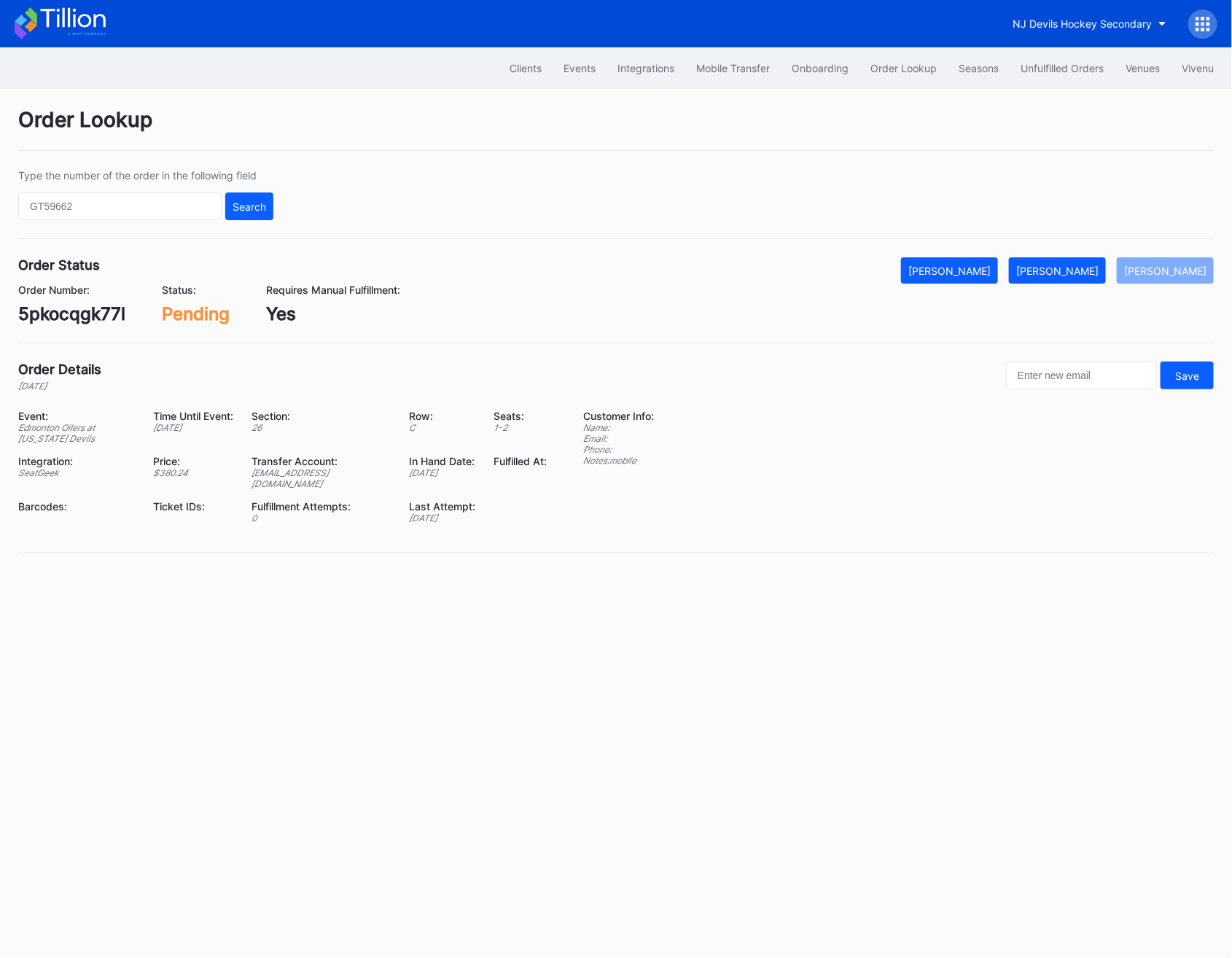
click at [75, 318] on div "5pkocqgk77l" at bounding box center [72, 314] width 107 height 21
click at [91, 200] on input "text" at bounding box center [120, 206] width 204 height 28
paste input "626021333"
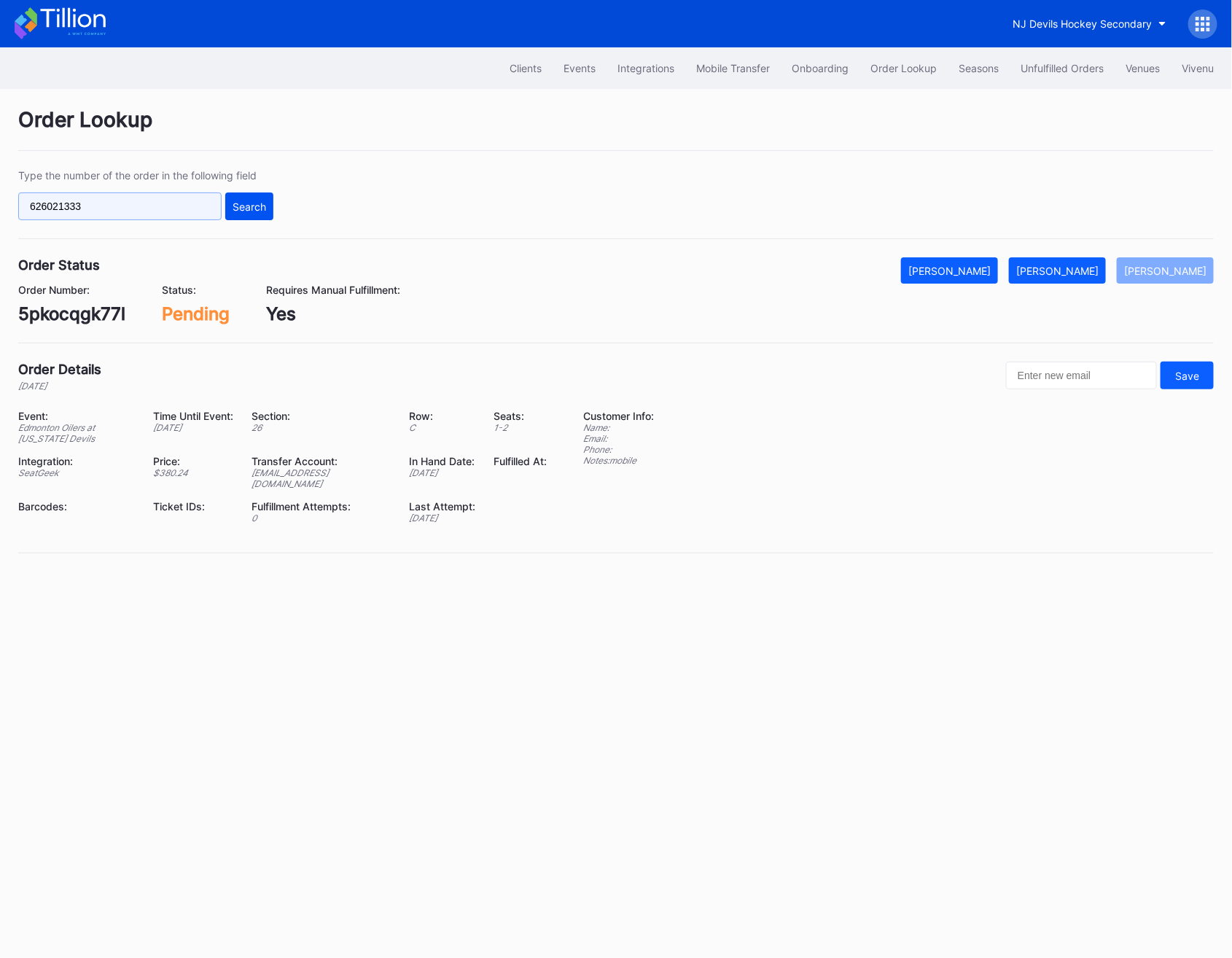
type input "626021333"
click at [234, 206] on div "Search" at bounding box center [249, 207] width 33 height 12
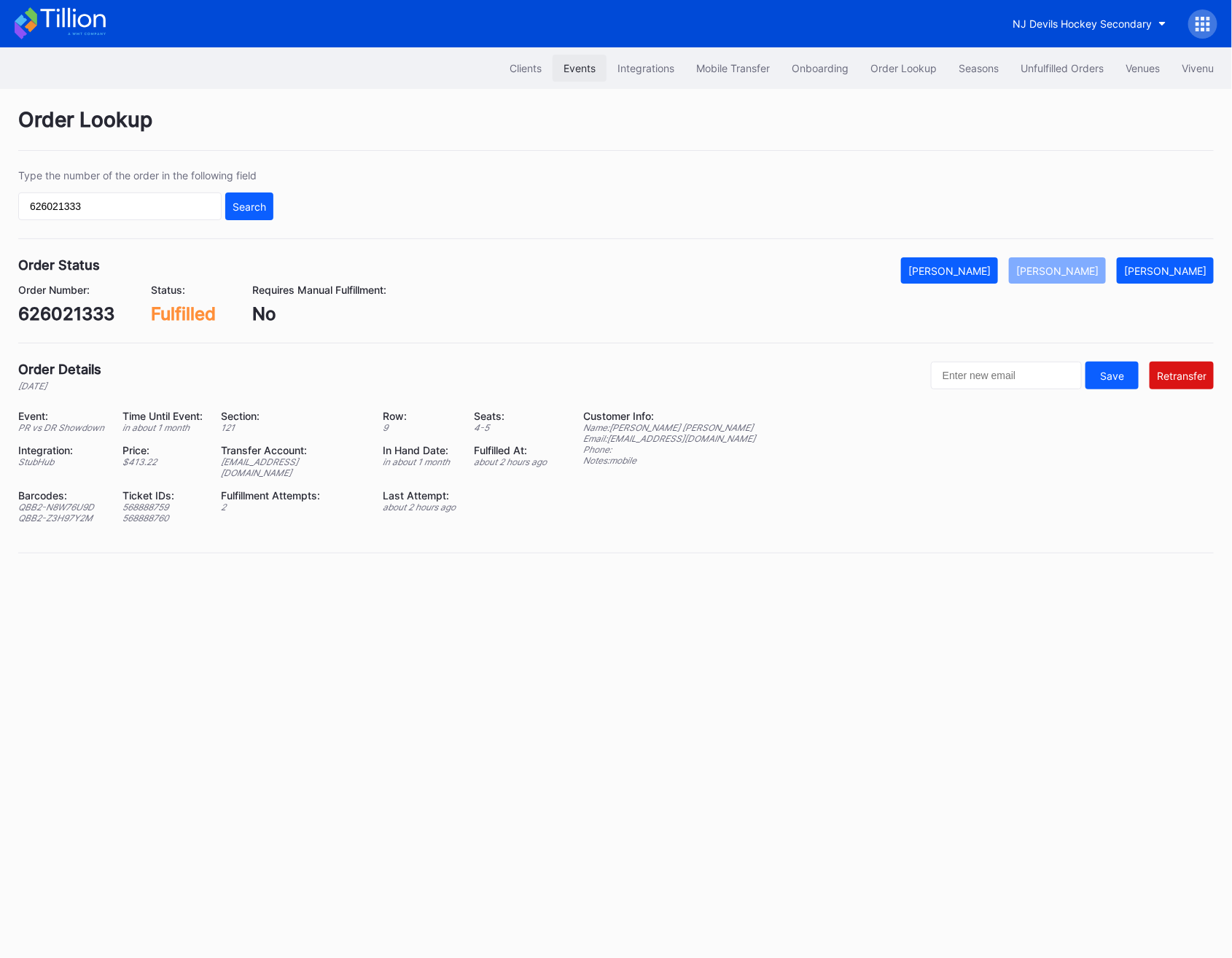
click at [583, 70] on div "Events" at bounding box center [579, 68] width 32 height 12
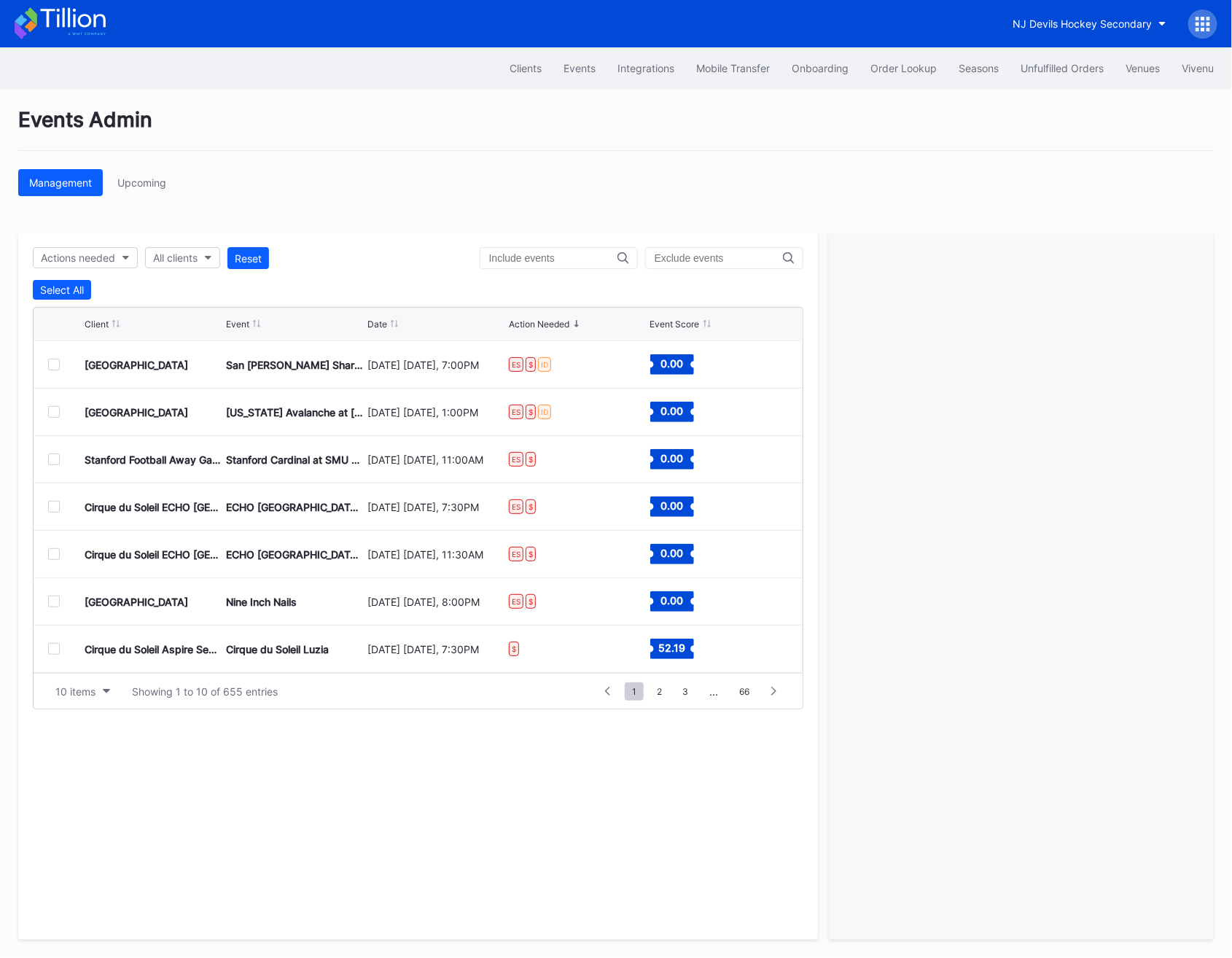
click at [57, 364] on div at bounding box center [54, 364] width 11 height 11
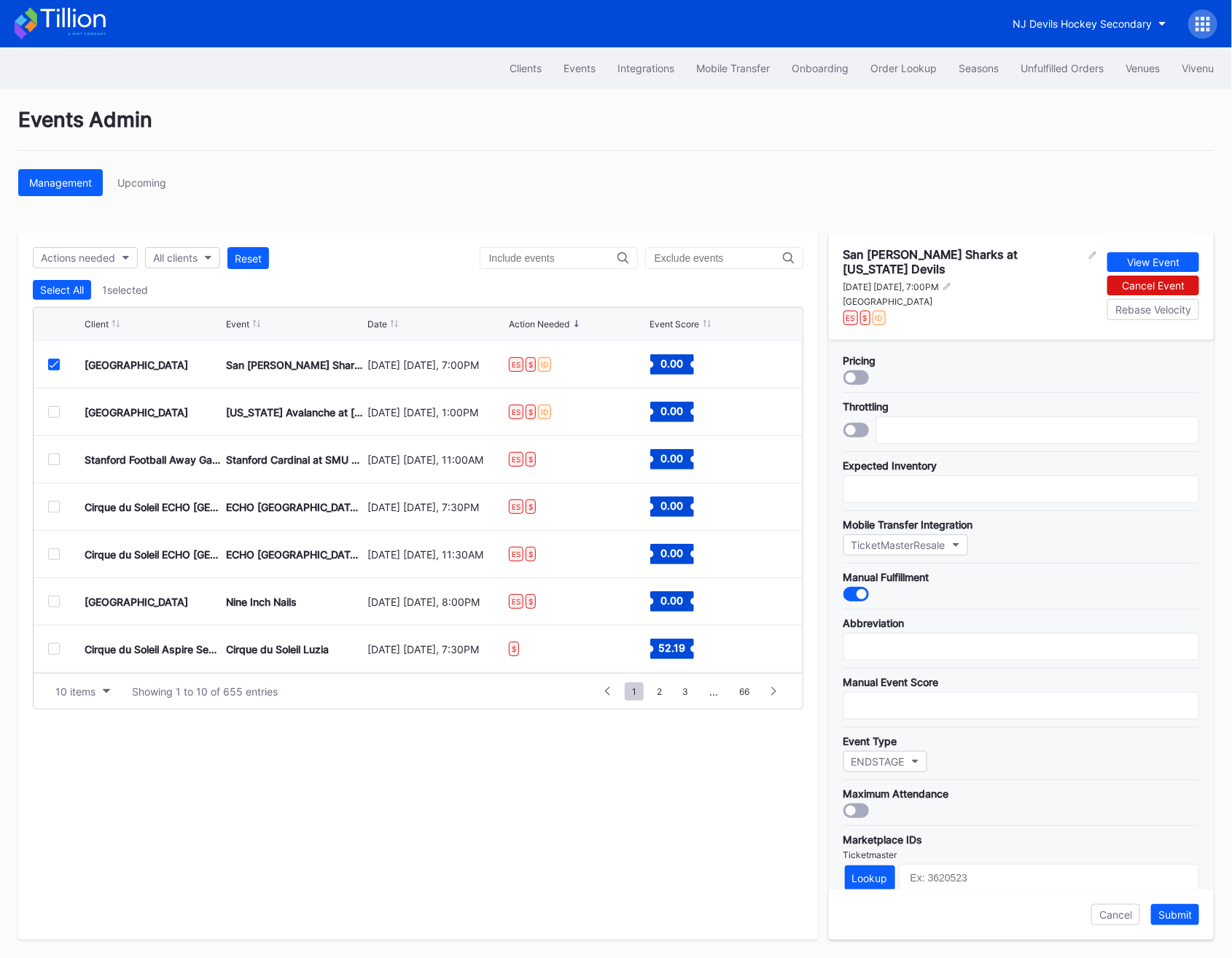
scroll to position [210, 0]
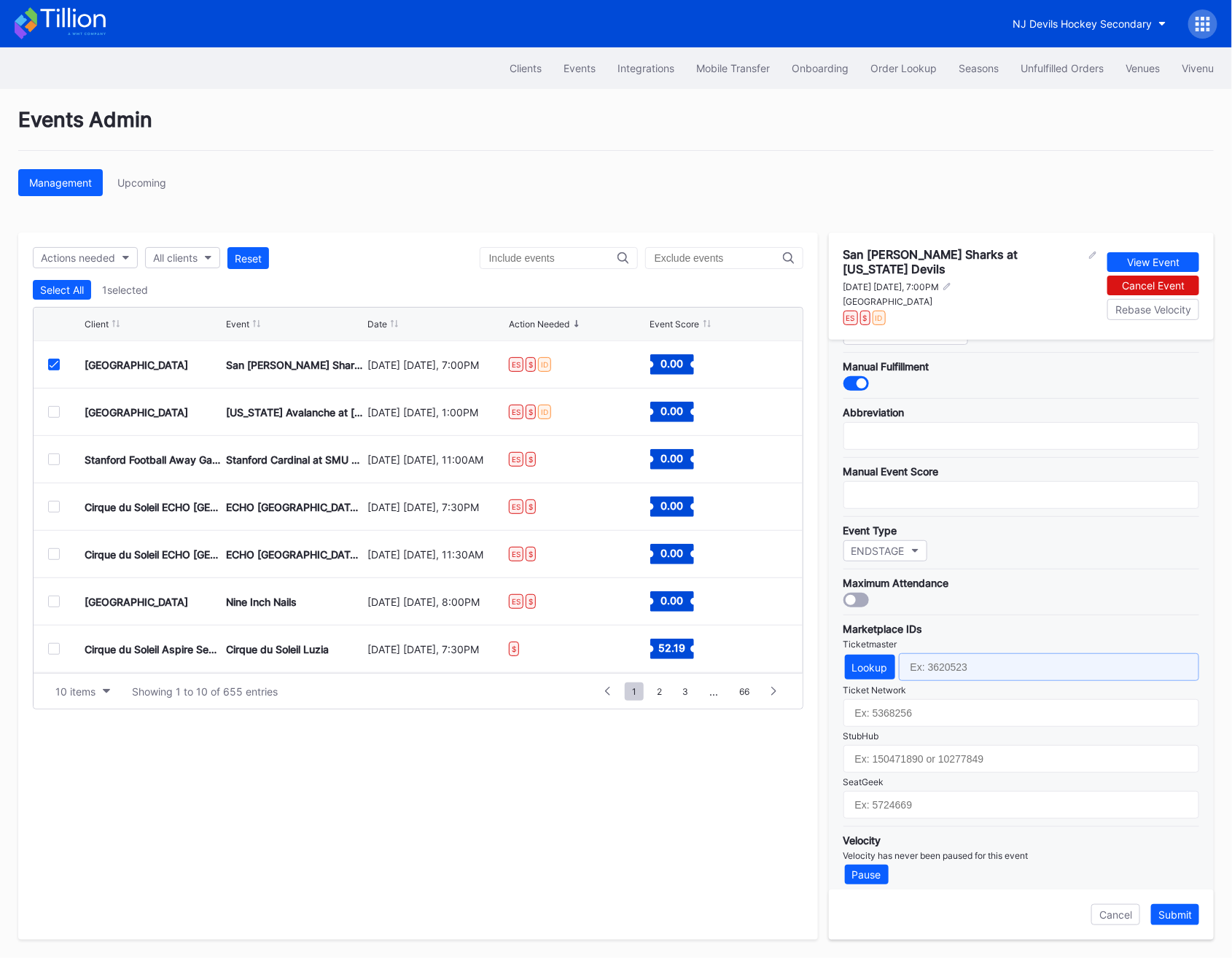
click at [939, 653] on input "text" at bounding box center [1049, 667] width 300 height 28
paste input "4647915"
type input "4647915"
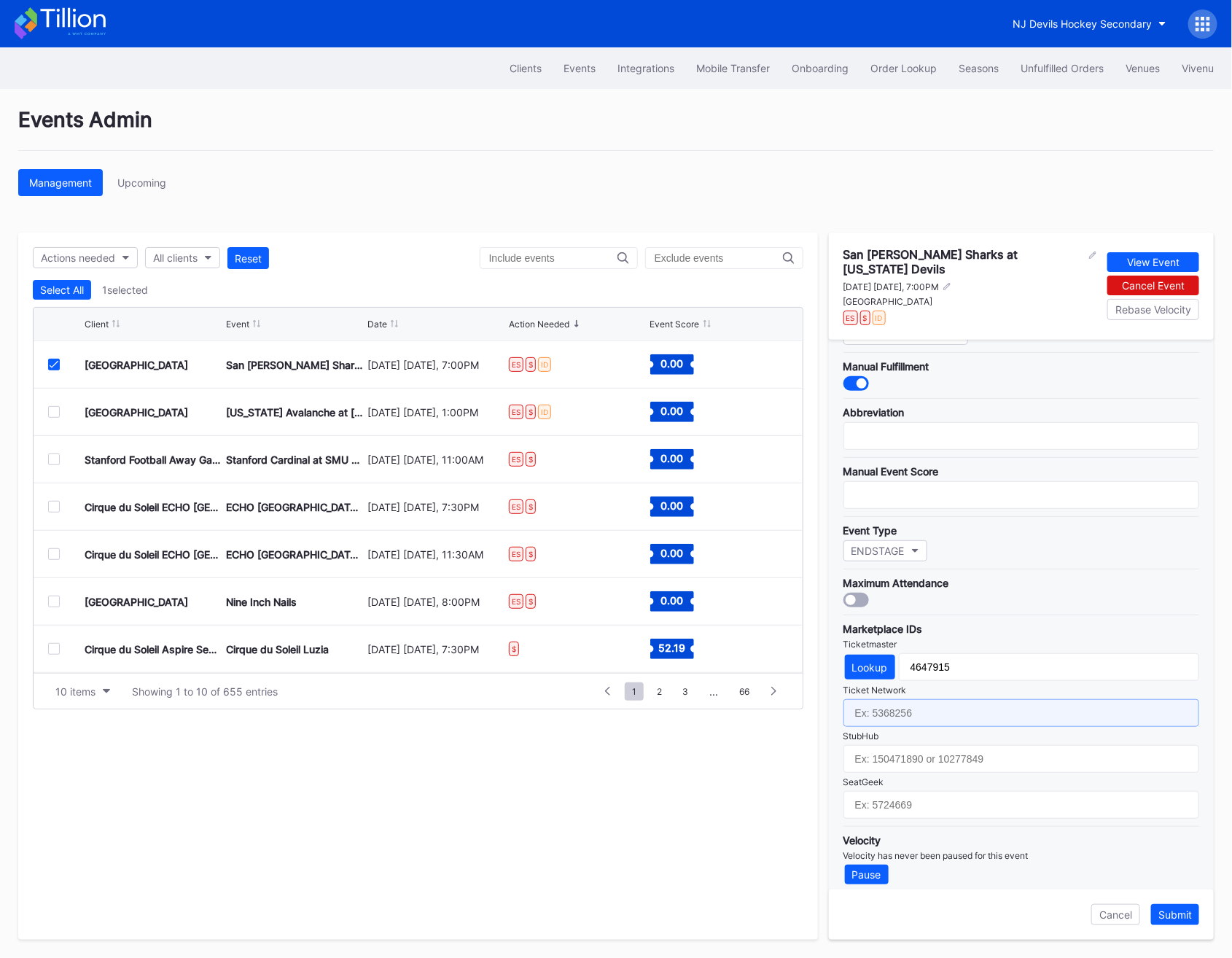
click at [863, 704] on input "text" at bounding box center [1022, 713] width 356 height 28
paste input "7273717"
type input "7273717"
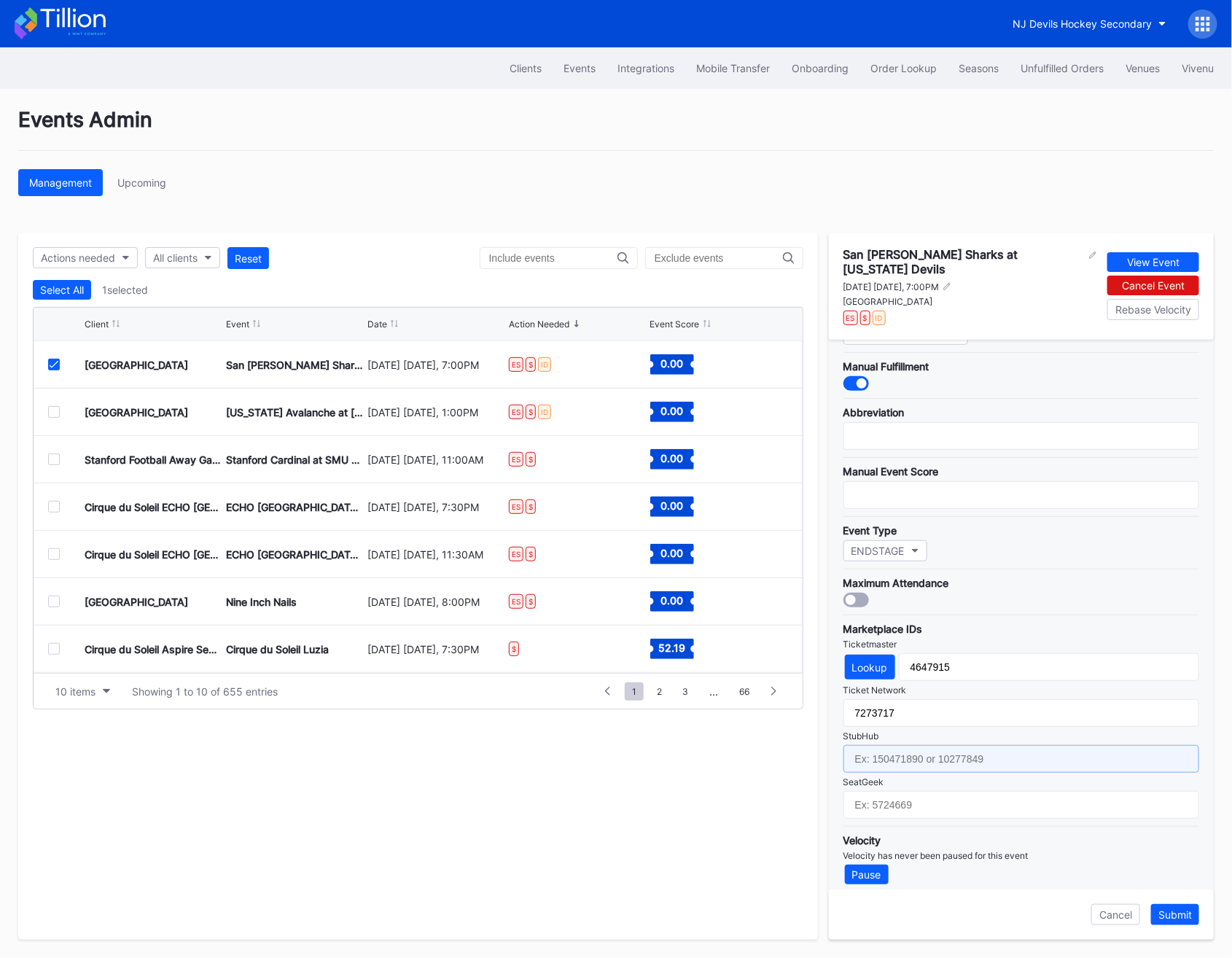
click at [867, 749] on input "text" at bounding box center [1022, 759] width 356 height 28
paste input "158570579"
type input "158570579"
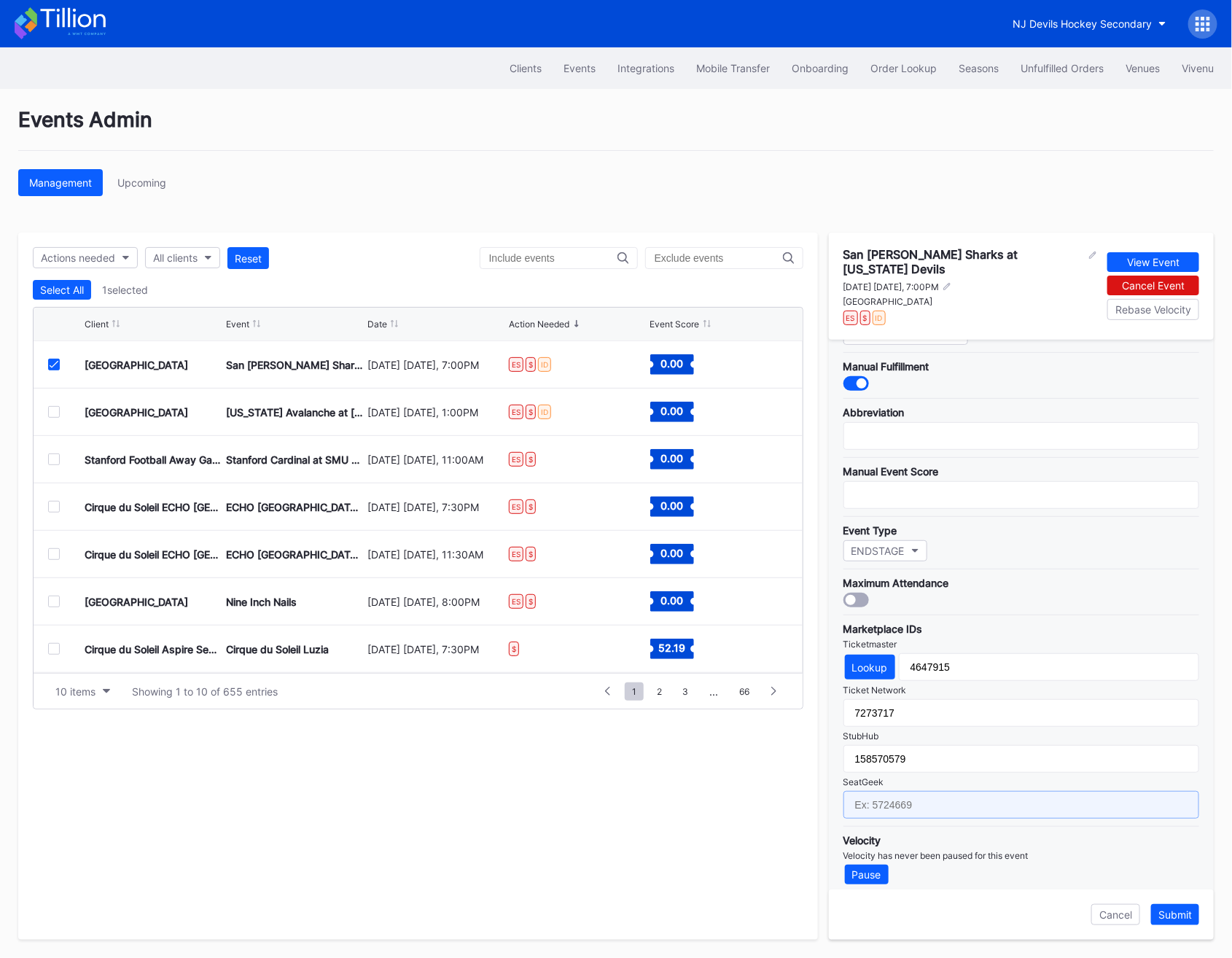
click at [894, 791] on input "text" at bounding box center [1022, 805] width 356 height 28
paste input "17627614"
type input "17627614"
click at [1176, 909] on div "Submit" at bounding box center [1175, 915] width 33 height 12
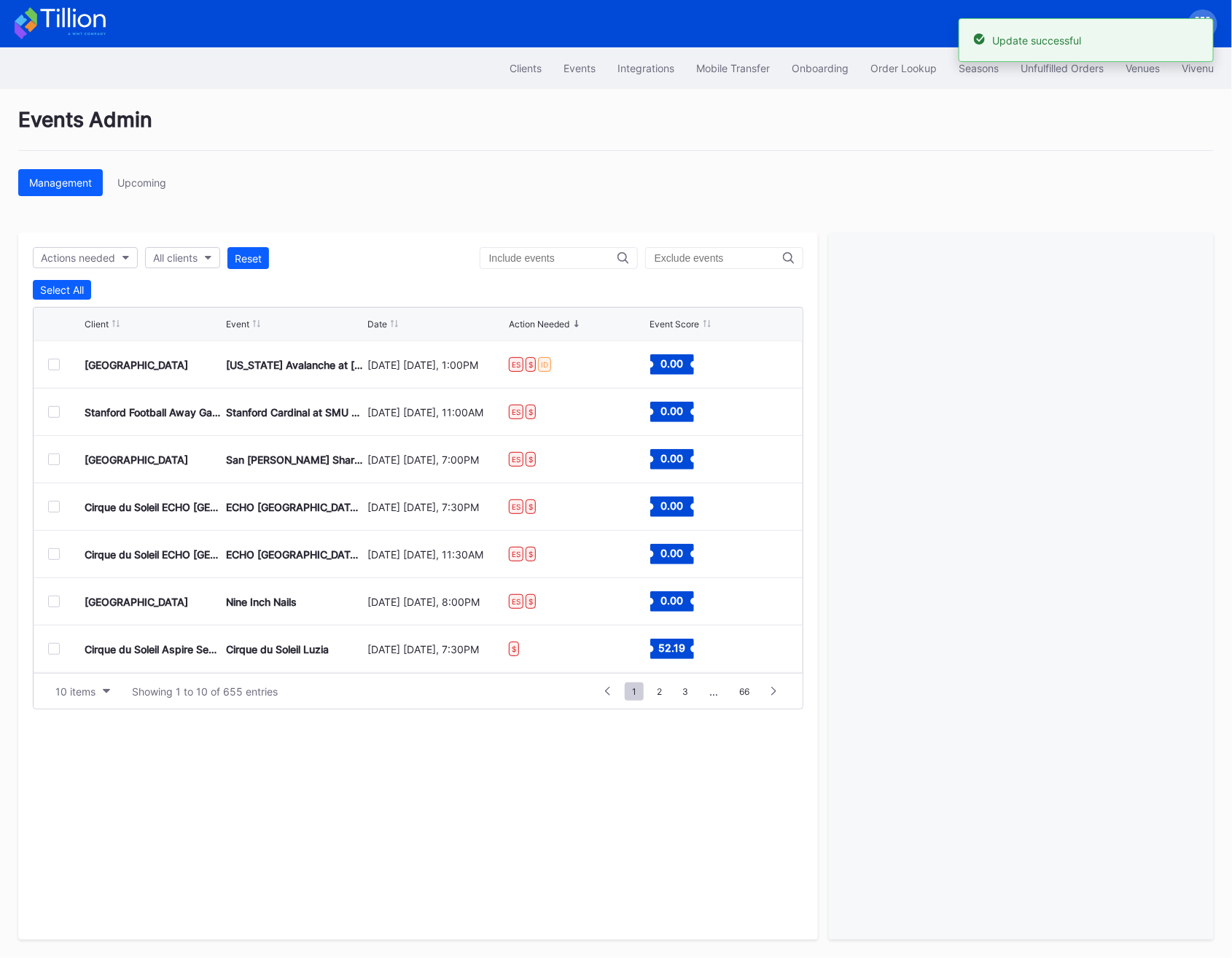
click at [52, 364] on div at bounding box center [54, 364] width 11 height 11
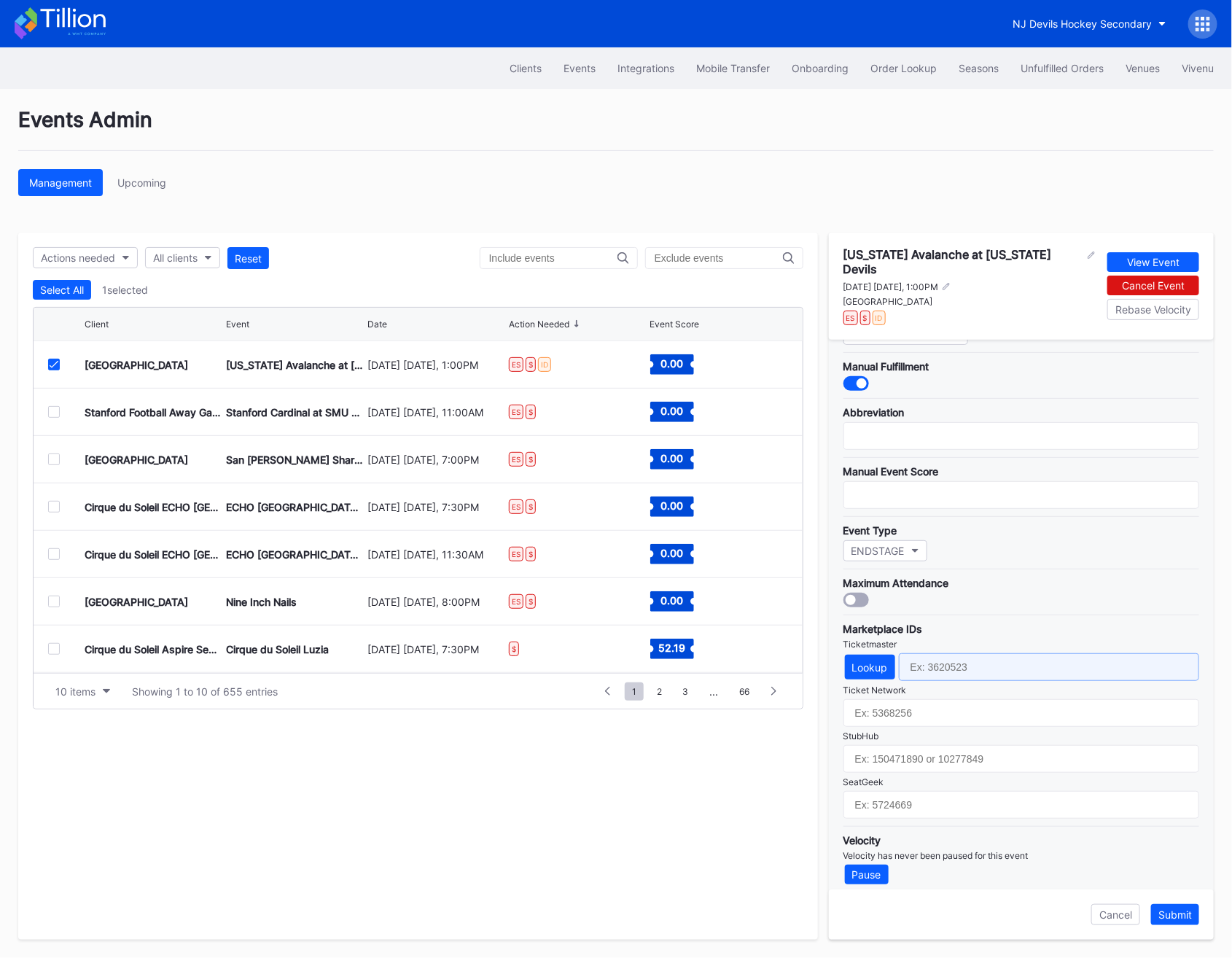
click at [927, 653] on input "text" at bounding box center [1049, 667] width 300 height 28
paste input "4647916"
type input "4647916"
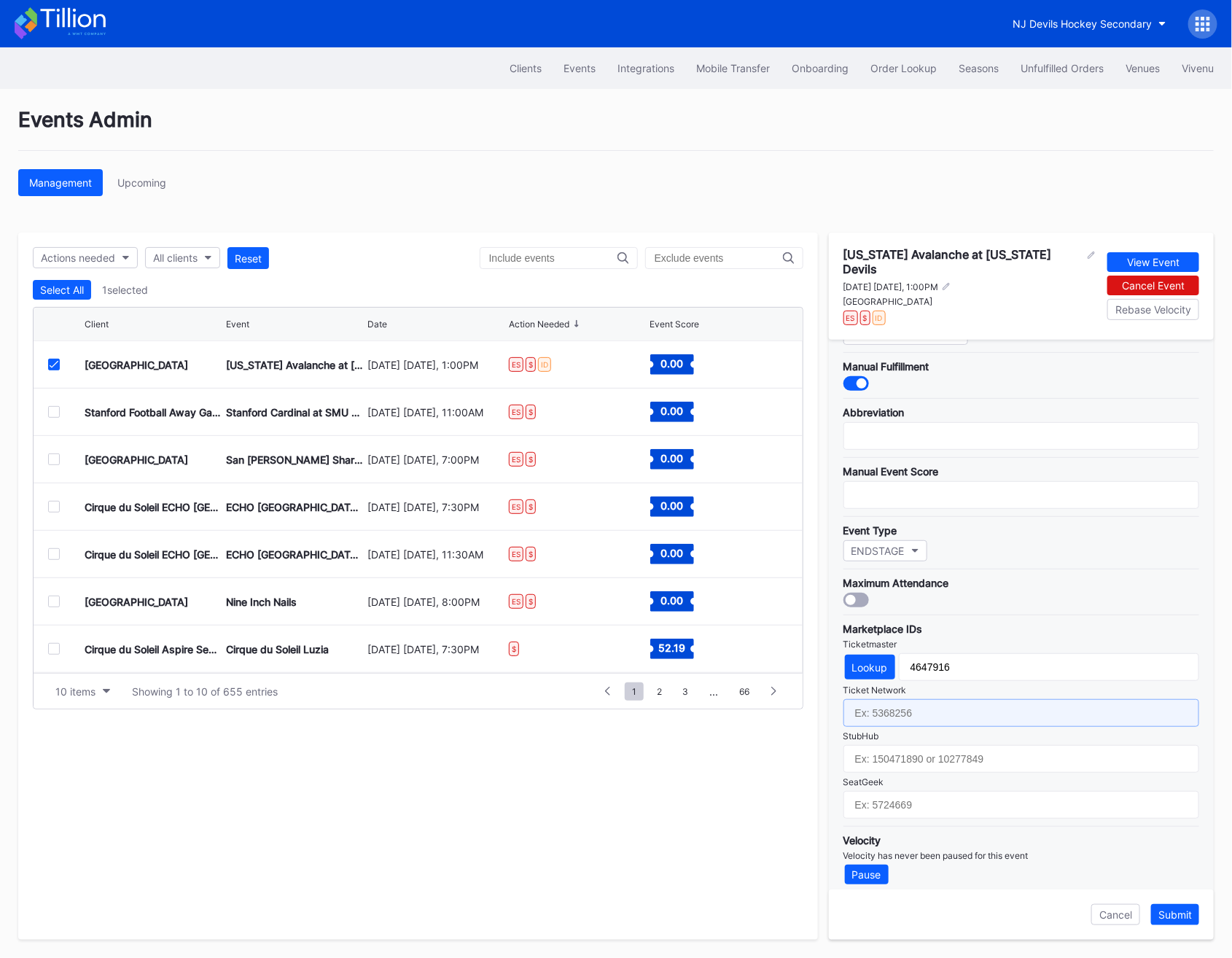
click at [872, 701] on input "text" at bounding box center [1022, 713] width 356 height 28
paste input "7273724"
type input "7273724"
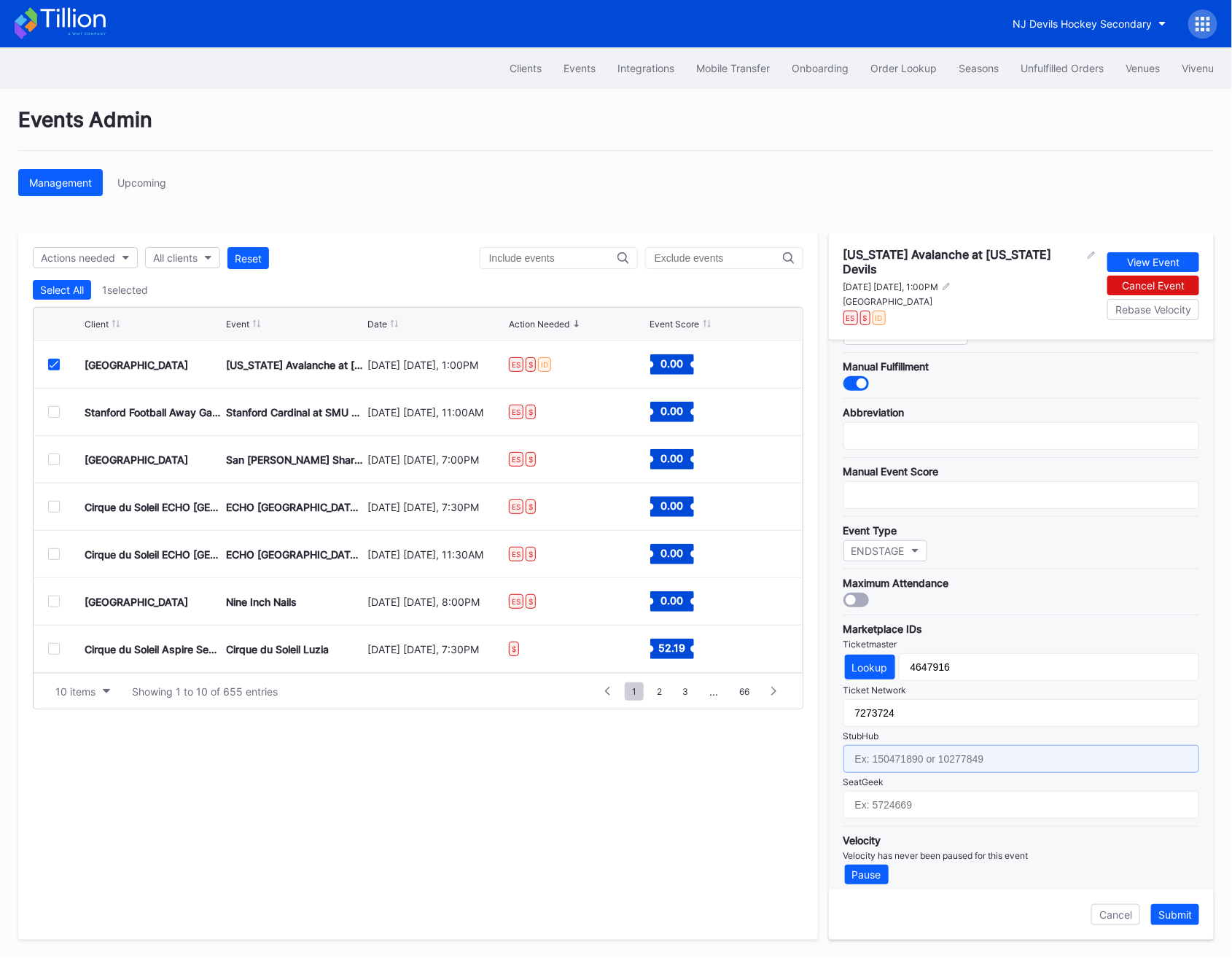
click at [866, 745] on input "text" at bounding box center [1022, 759] width 356 height 28
paste input "158570576"
type input "158570576"
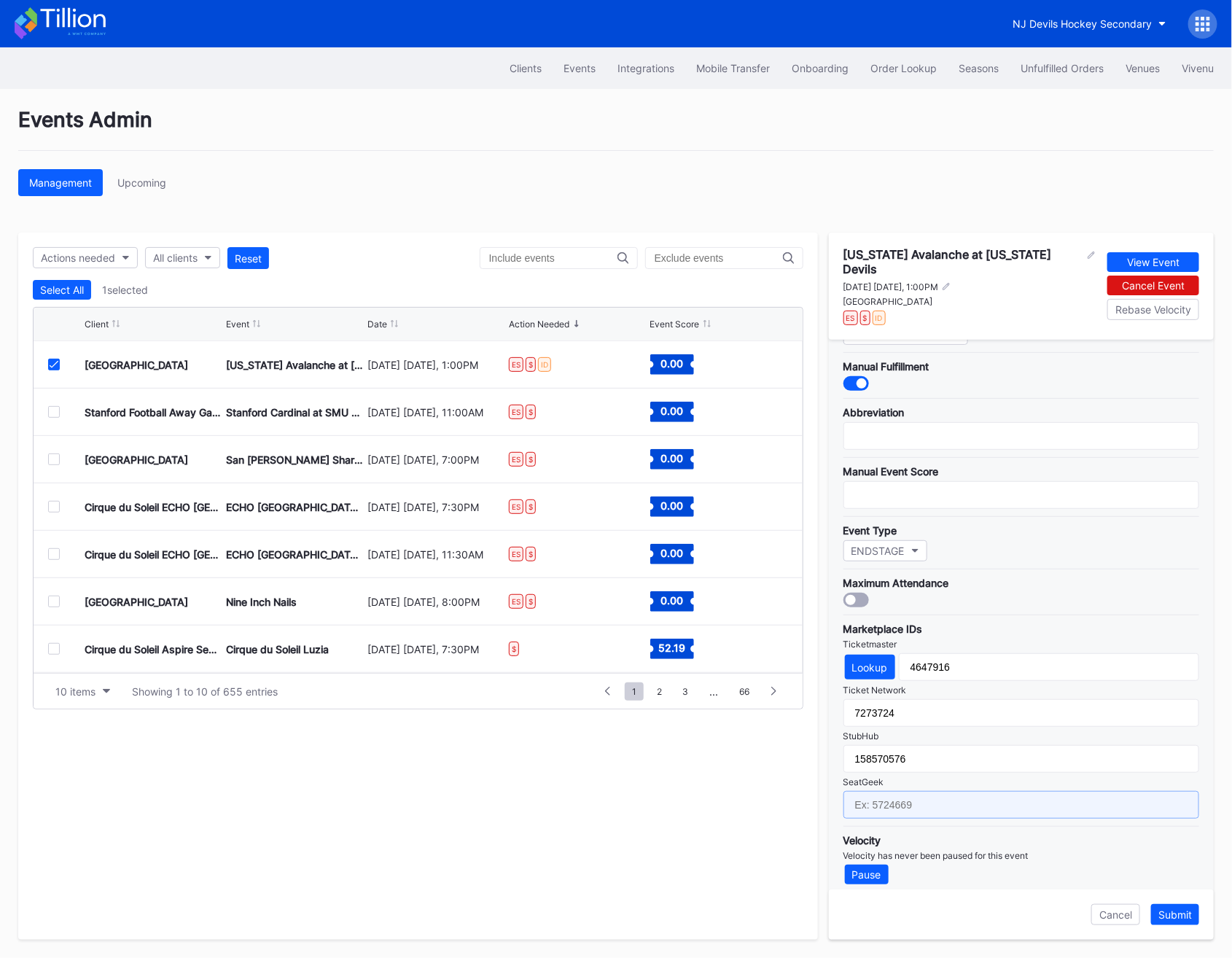
click at [864, 799] on input "text" at bounding box center [1022, 805] width 356 height 28
paste input "17627611"
type input "17627611"
click at [1171, 910] on div "Submit" at bounding box center [1175, 915] width 33 height 12
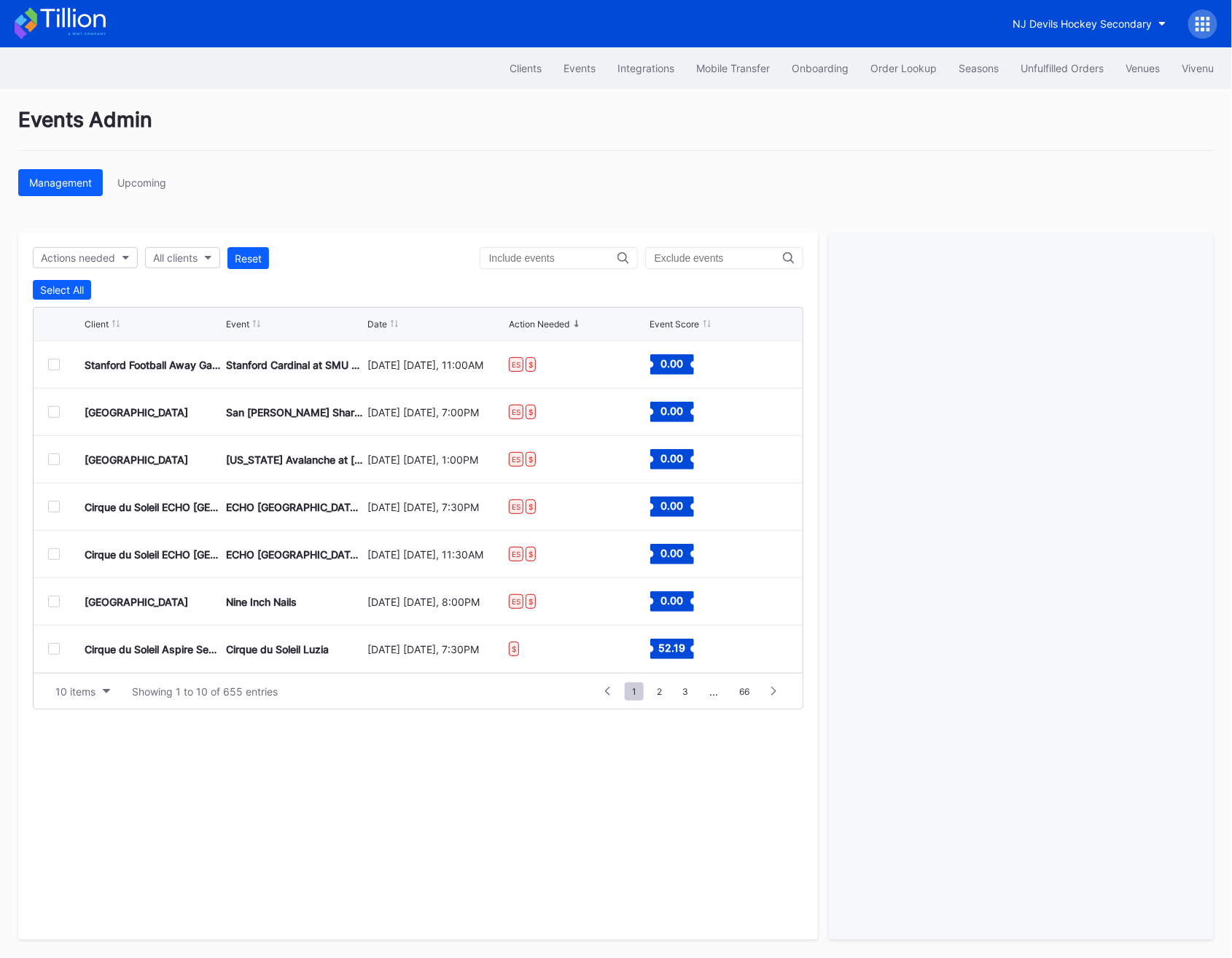
click at [54, 368] on div at bounding box center [54, 364] width 11 height 11
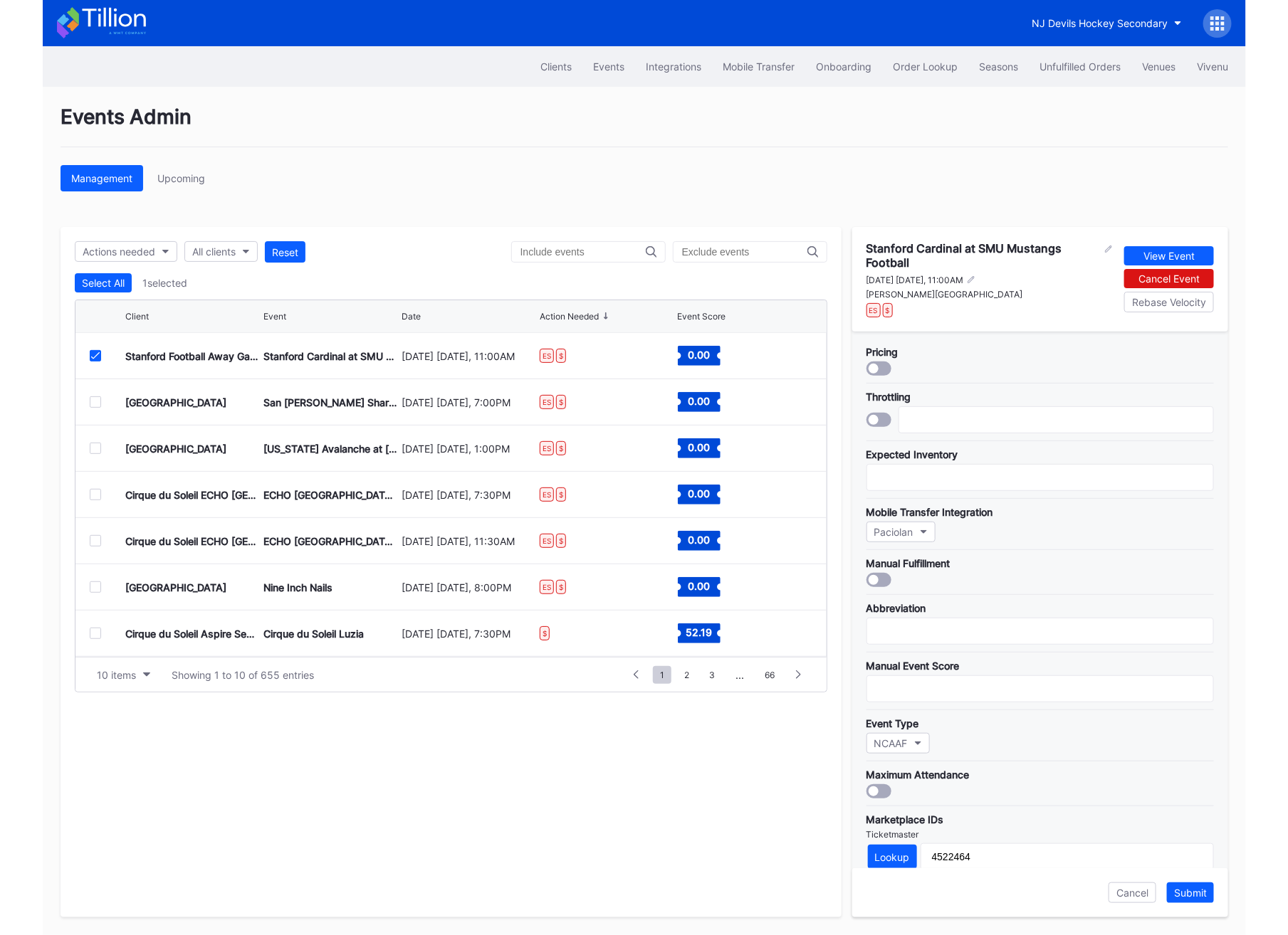
scroll to position [2, 0]
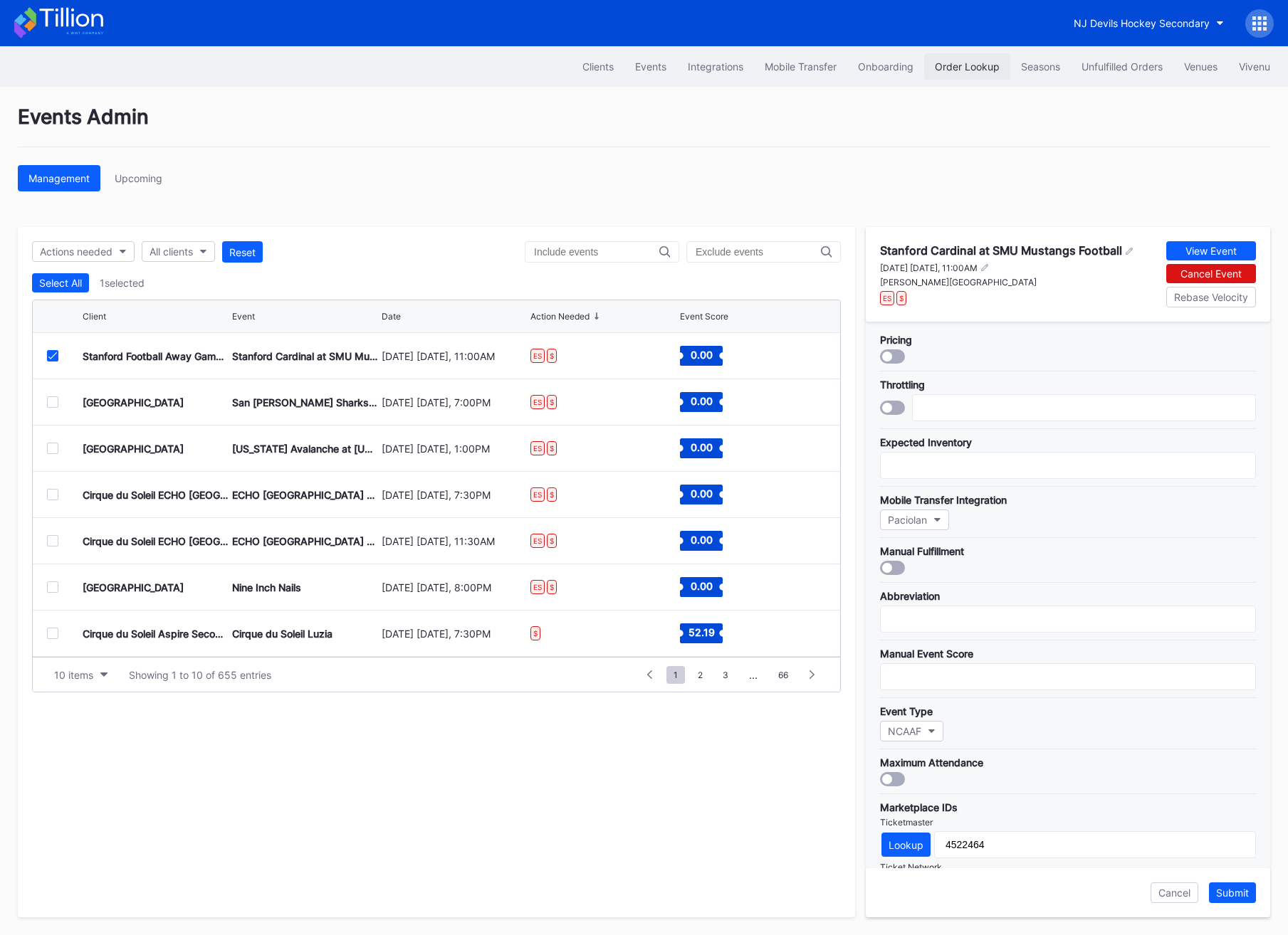
click at [986, 75] on button "Order Lookup" at bounding box center [967, 67] width 86 height 27
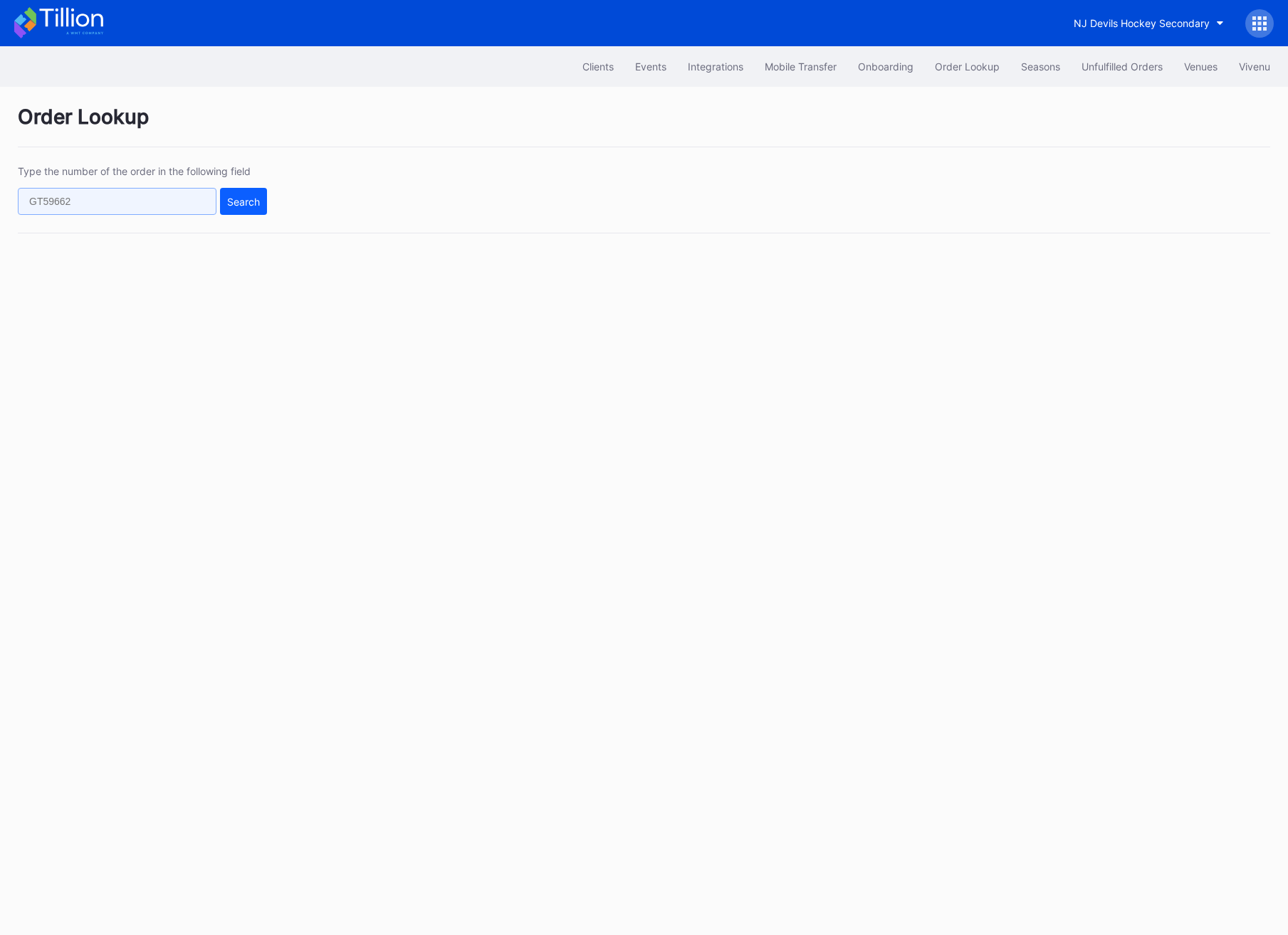
click at [118, 203] on input "text" at bounding box center [117, 201] width 199 height 27
paste input "623353566"
click at [255, 204] on div "Search" at bounding box center [243, 202] width 32 height 12
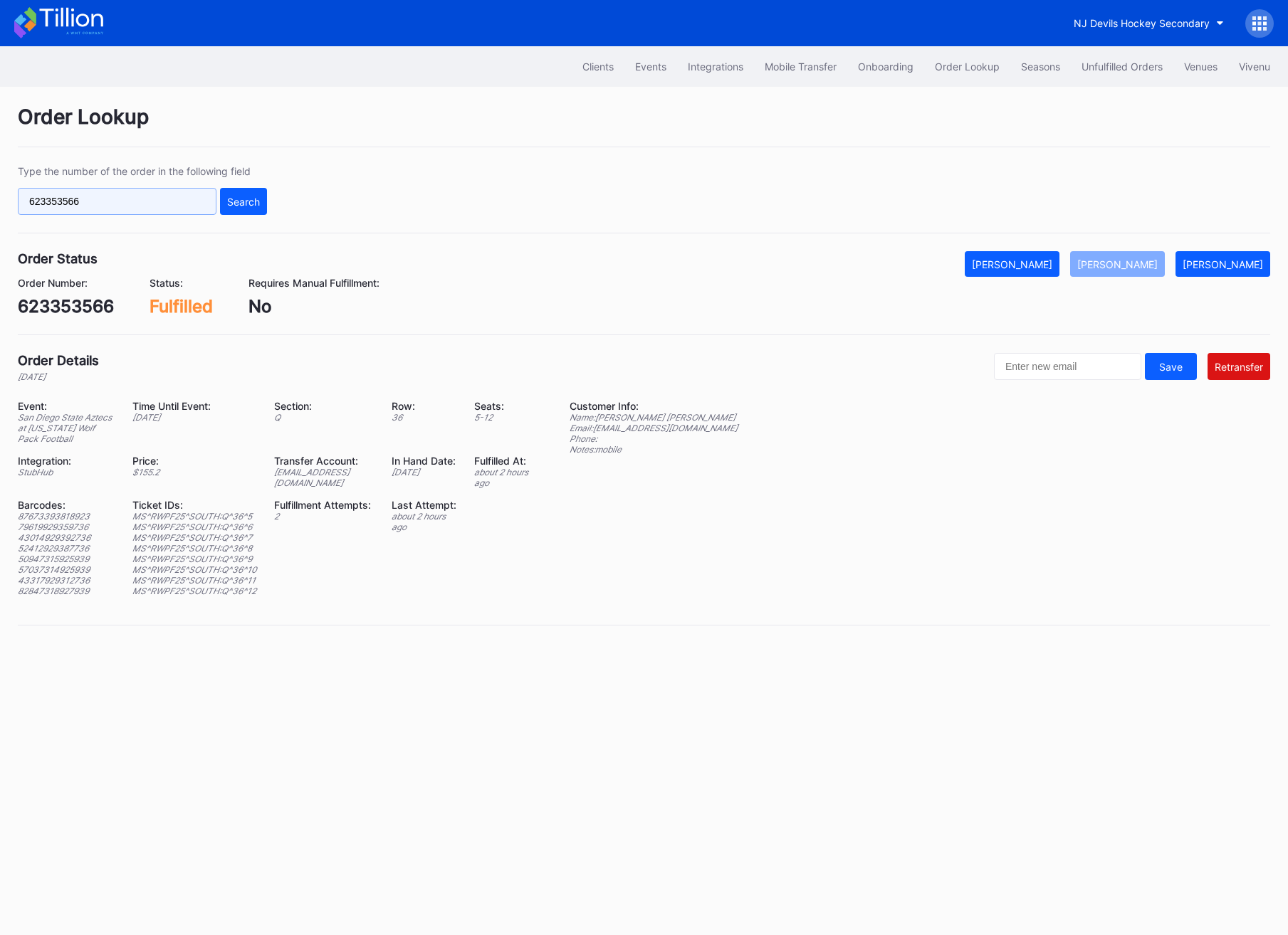
click at [110, 196] on input "623353566" at bounding box center [117, 201] width 199 height 27
paste input "5590601"
type input "625590601"
click at [238, 196] on div "Search" at bounding box center [243, 202] width 32 height 12
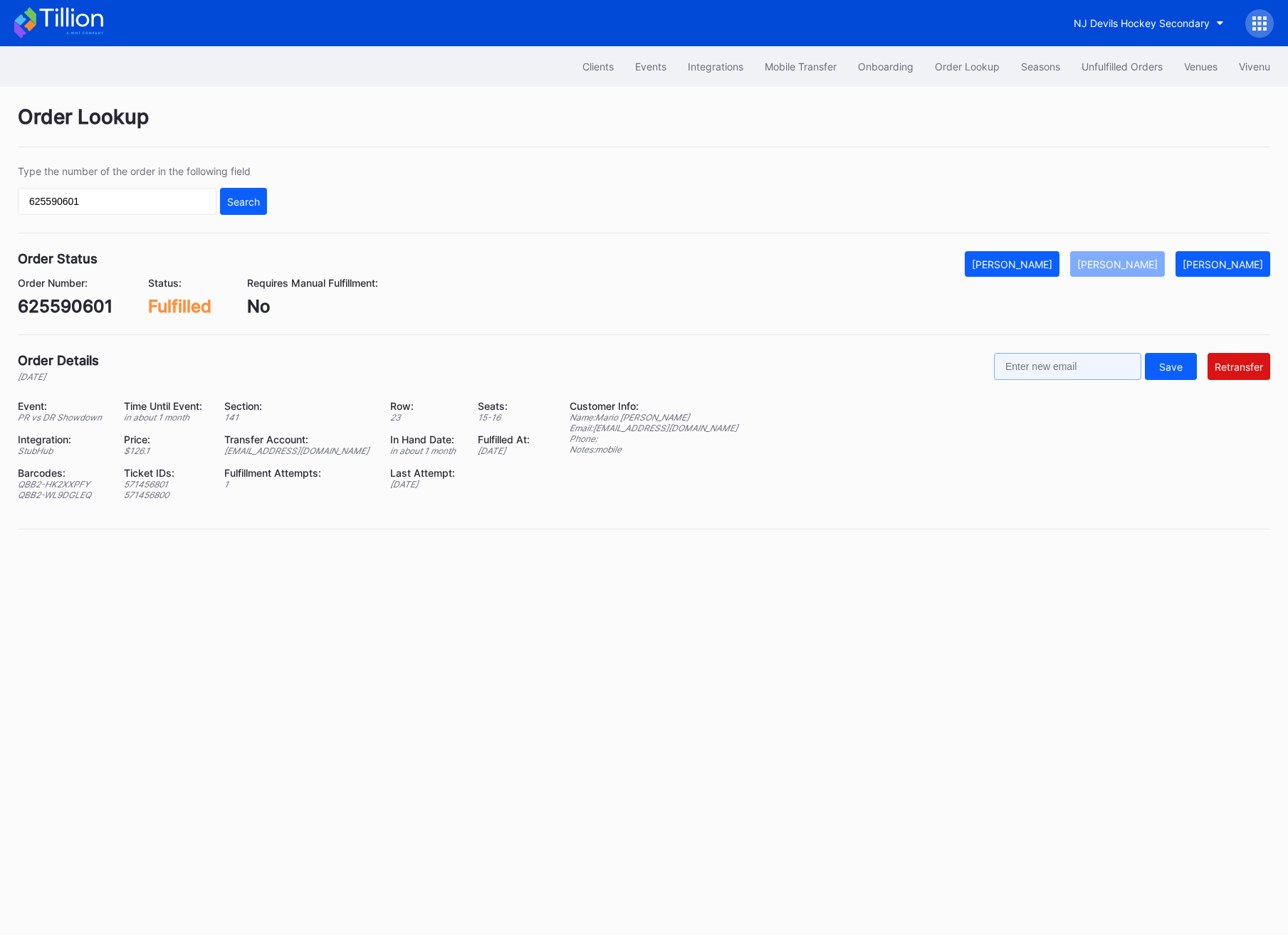
click at [1071, 378] on input "text" at bounding box center [1068, 367] width 147 height 27
paste input "[EMAIL_ADDRESS][DOMAIN_NAME]"
type input "[EMAIL_ADDRESS][DOMAIN_NAME]"
click at [1203, 356] on div "Order Lookup Type the number of the order in the following field 625590601 Sear…" at bounding box center [644, 326] width 1288 height 479
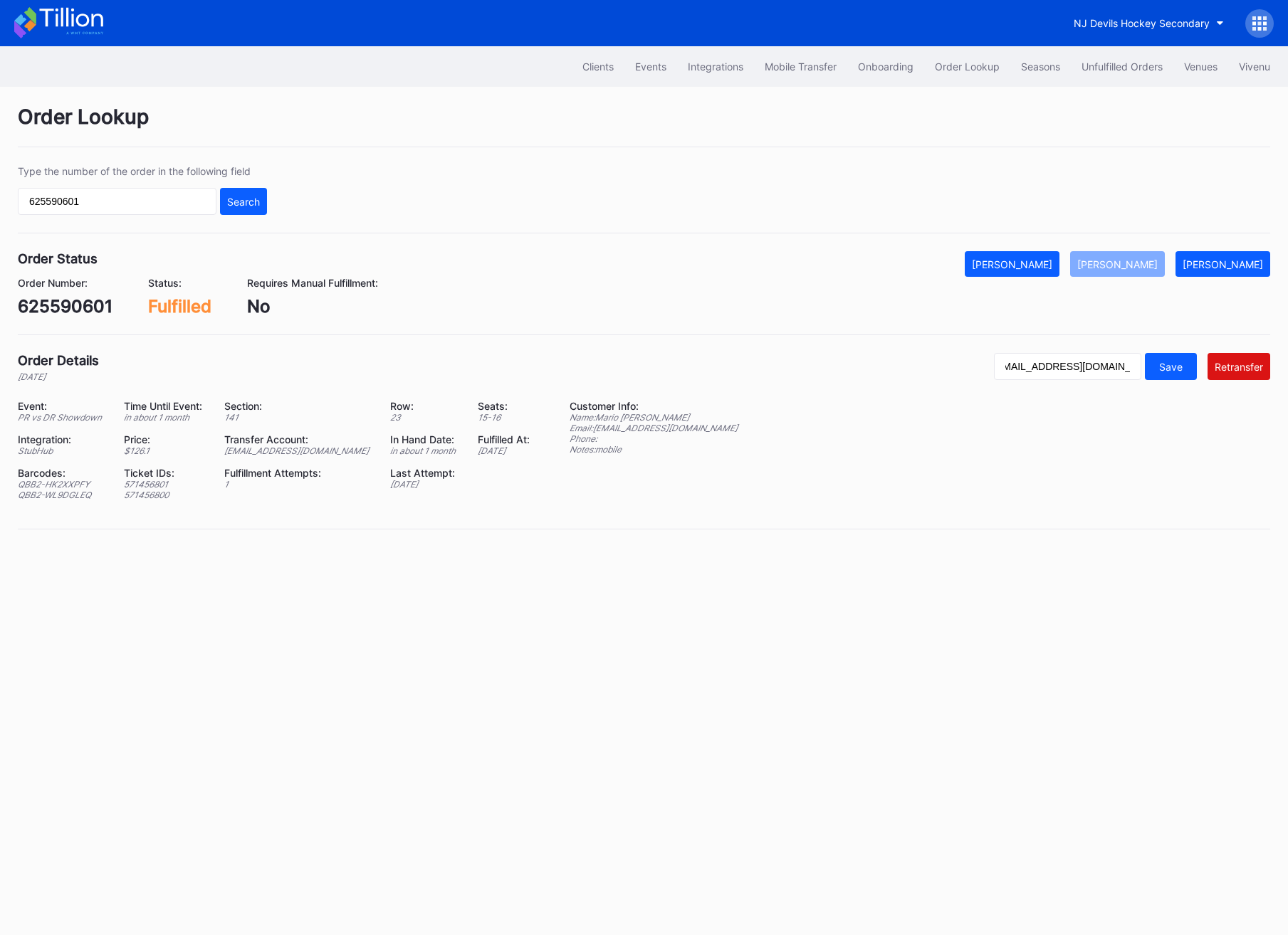
scroll to position [0, 0]
click at [1203, 361] on button "Retransfer" at bounding box center [1239, 367] width 63 height 27
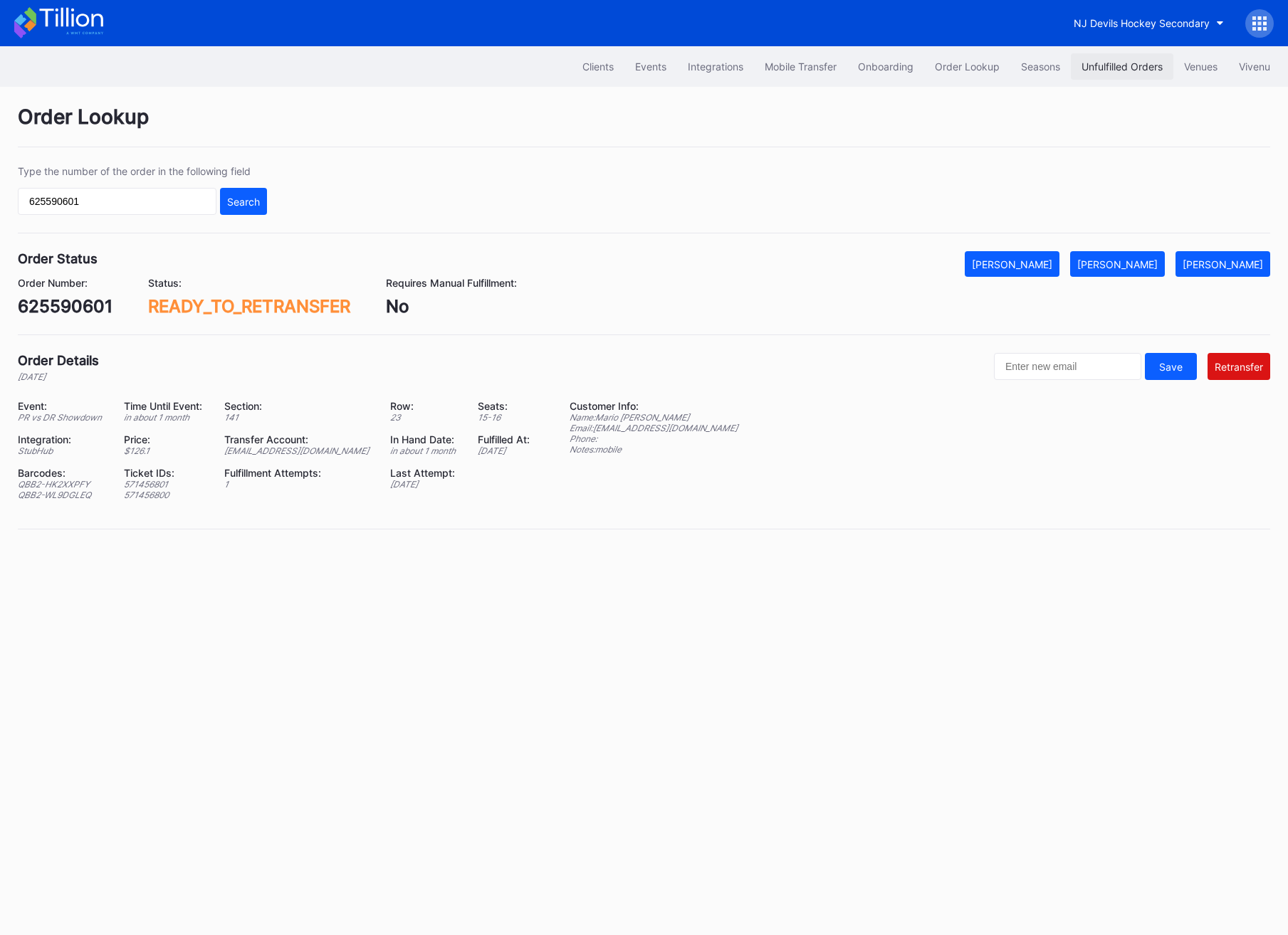
click at [1132, 70] on div "Unfulfilled Orders" at bounding box center [1122, 66] width 81 height 12
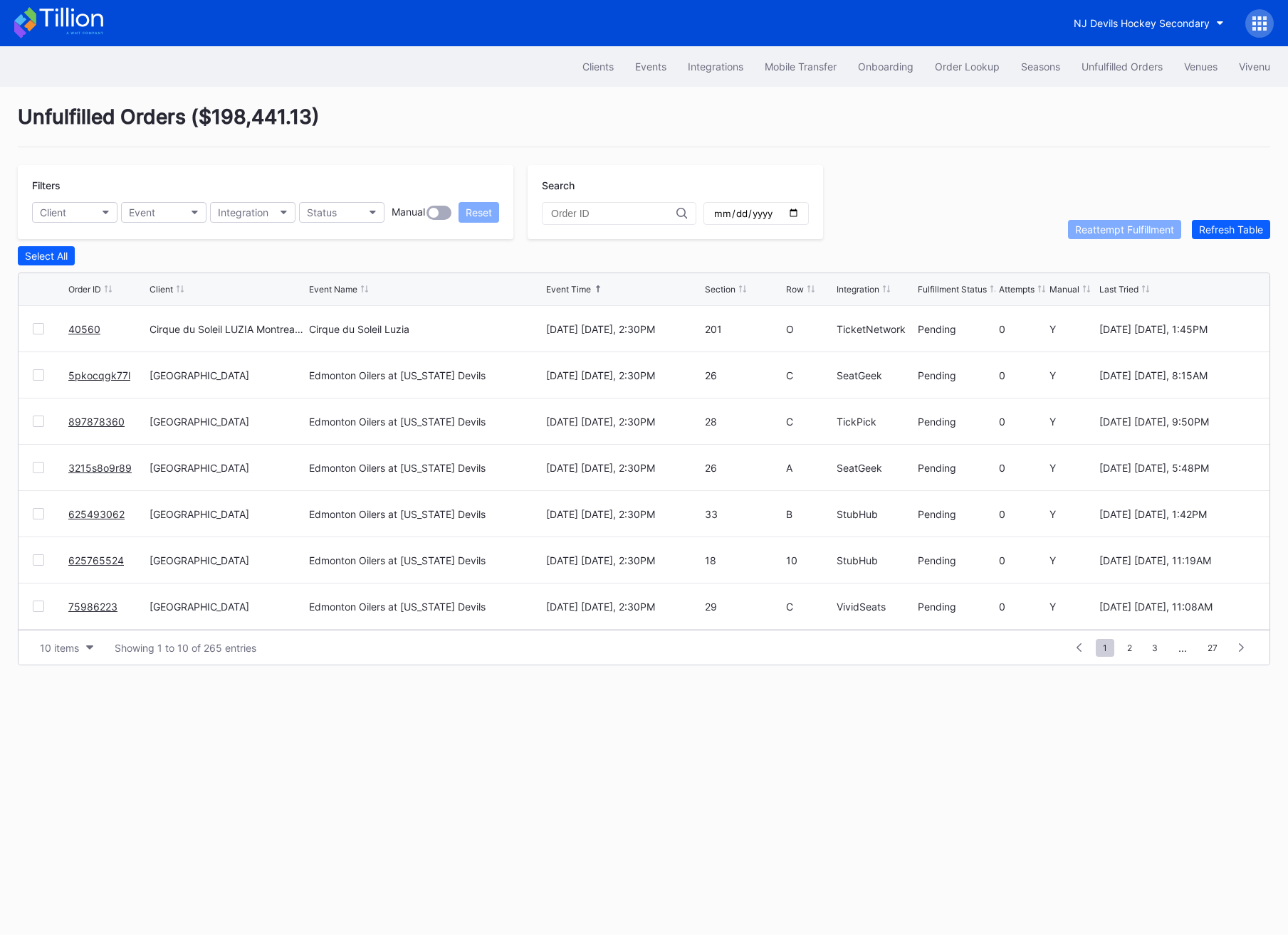
click at [1132, 70] on div "Unfulfilled Orders" at bounding box center [1122, 66] width 81 height 12
